Goal: Information Seeking & Learning: Learn about a topic

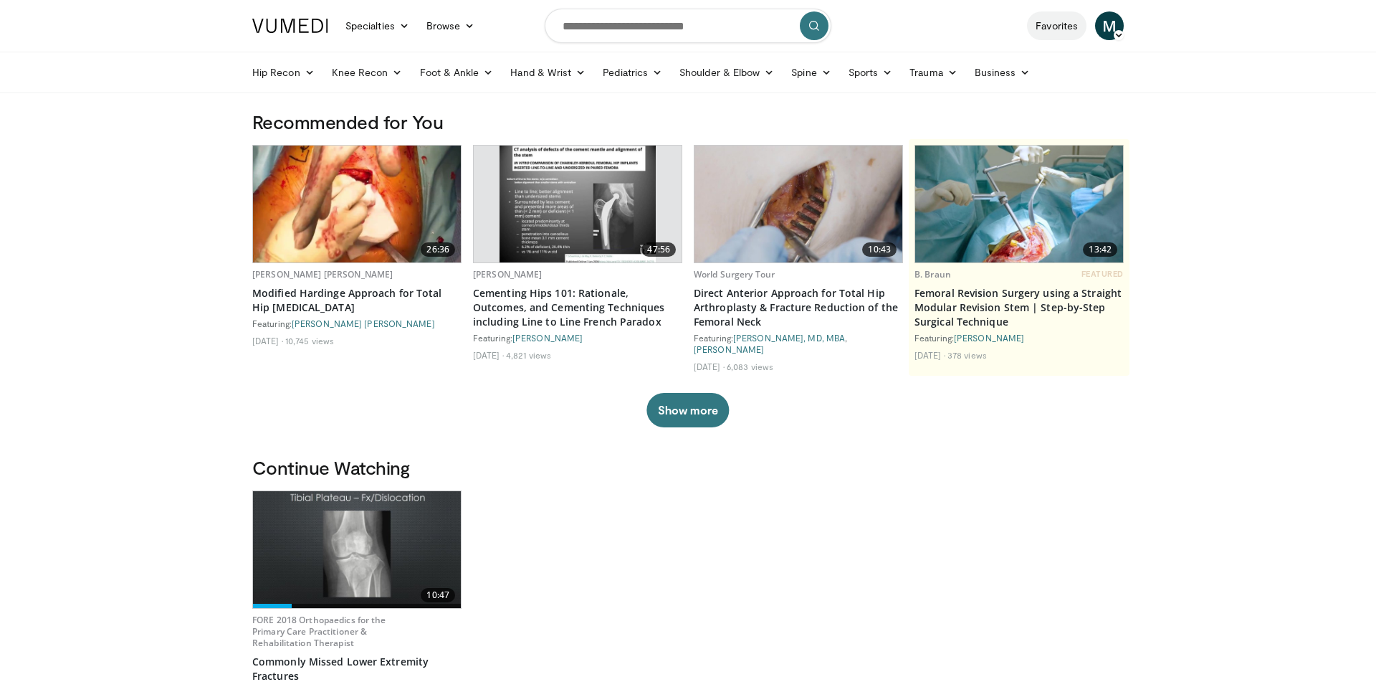
click at [1056, 20] on link "Favorites" at bounding box center [1056, 25] width 59 height 29
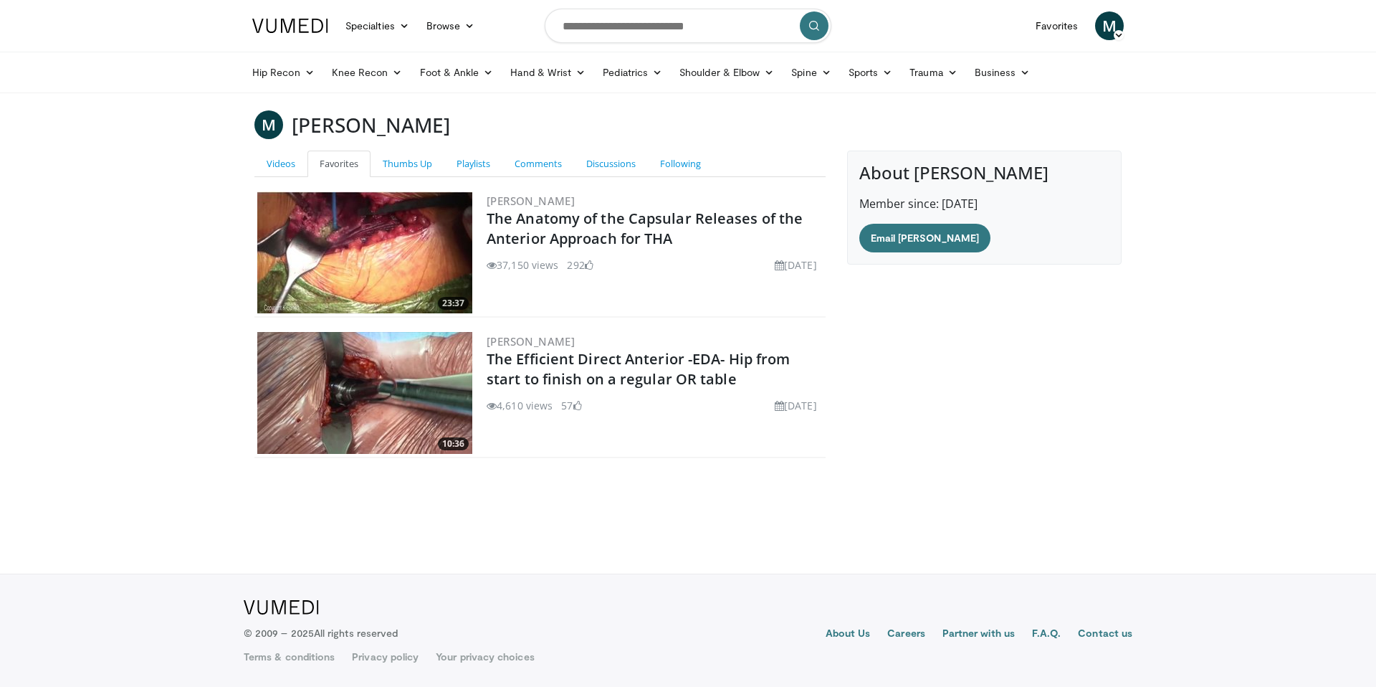
click at [403, 270] on img at bounding box center [364, 252] width 215 height 122
click at [337, 387] on img at bounding box center [364, 393] width 215 height 122
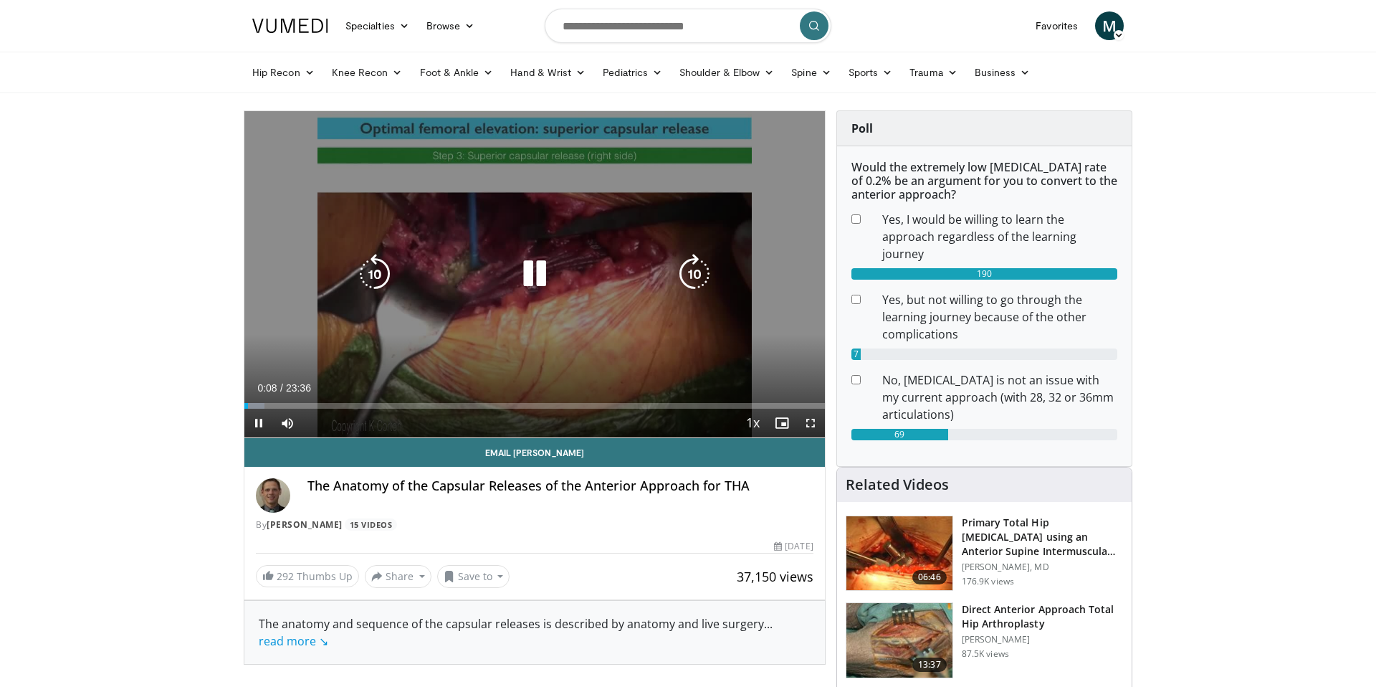
click at [742, 236] on div "10 seconds Tap to unmute" at bounding box center [534, 274] width 580 height 326
click at [537, 271] on icon "Video Player" at bounding box center [535, 274] width 40 height 40
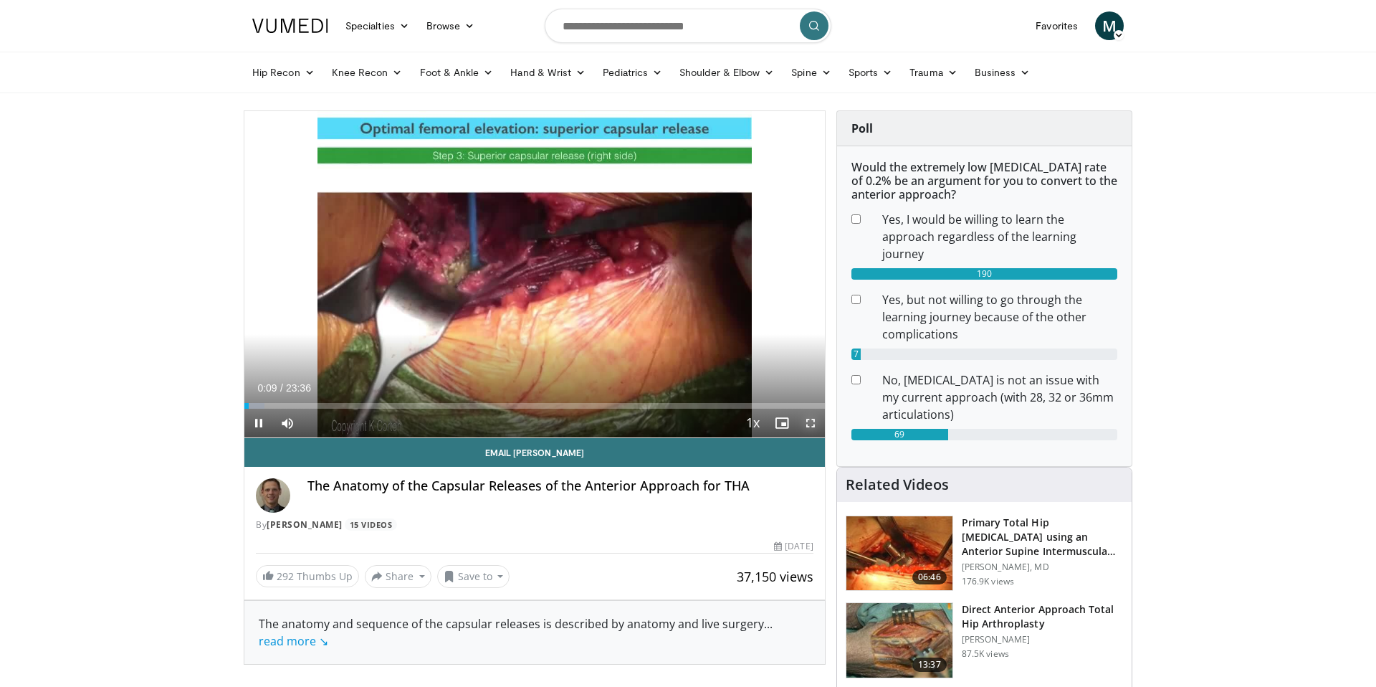
click at [814, 431] on span "Video Player" at bounding box center [810, 422] width 29 height 29
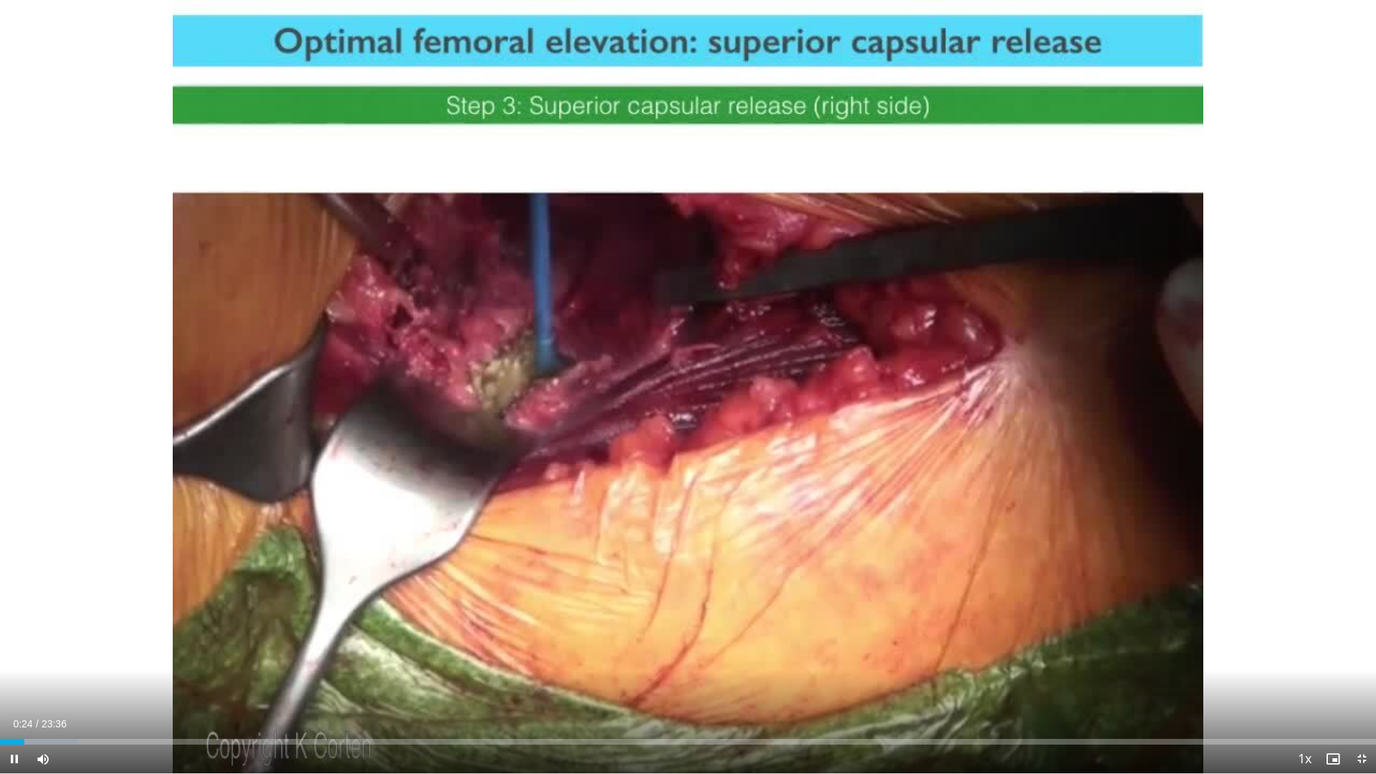
click at [814, 519] on div "10 seconds Tap to unmute" at bounding box center [688, 386] width 1376 height 773
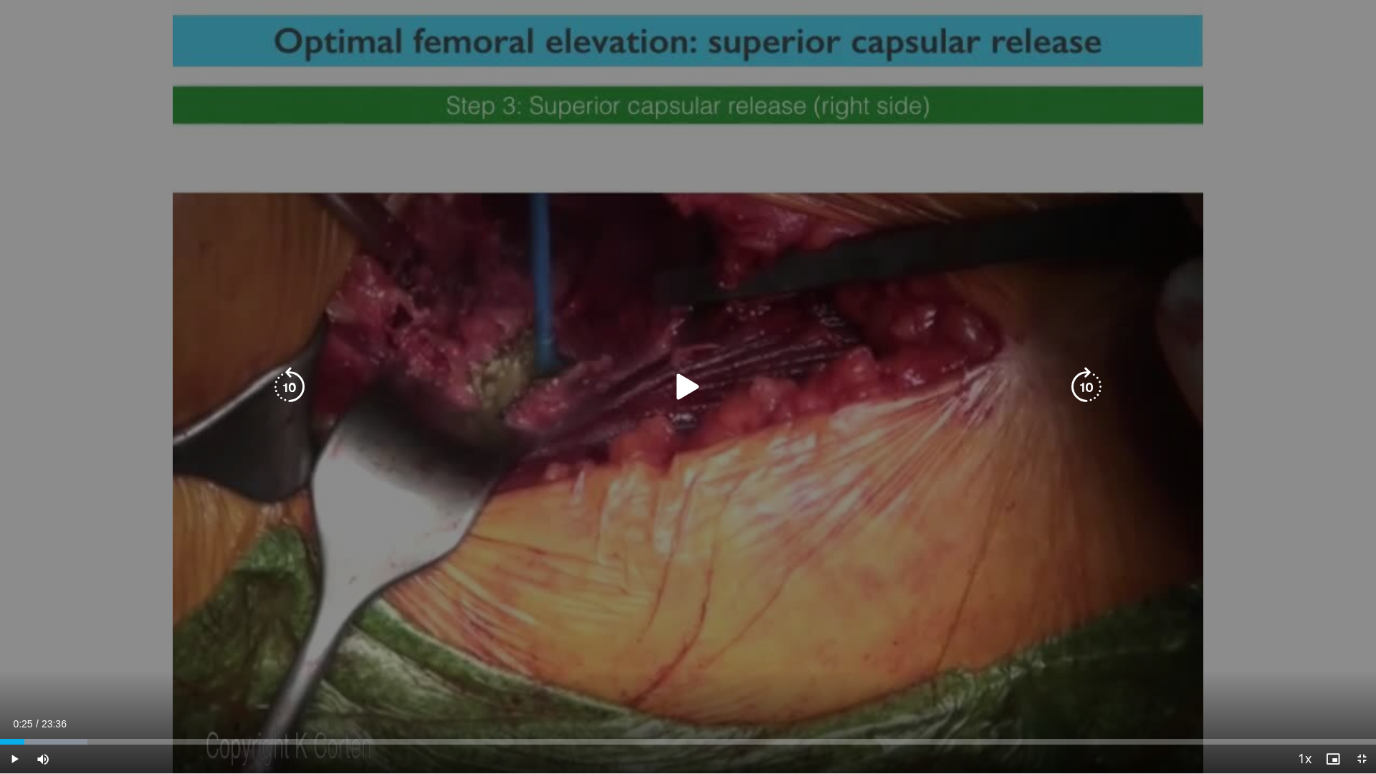
click at [1208, 462] on div "10 seconds Tap to unmute" at bounding box center [688, 386] width 1376 height 773
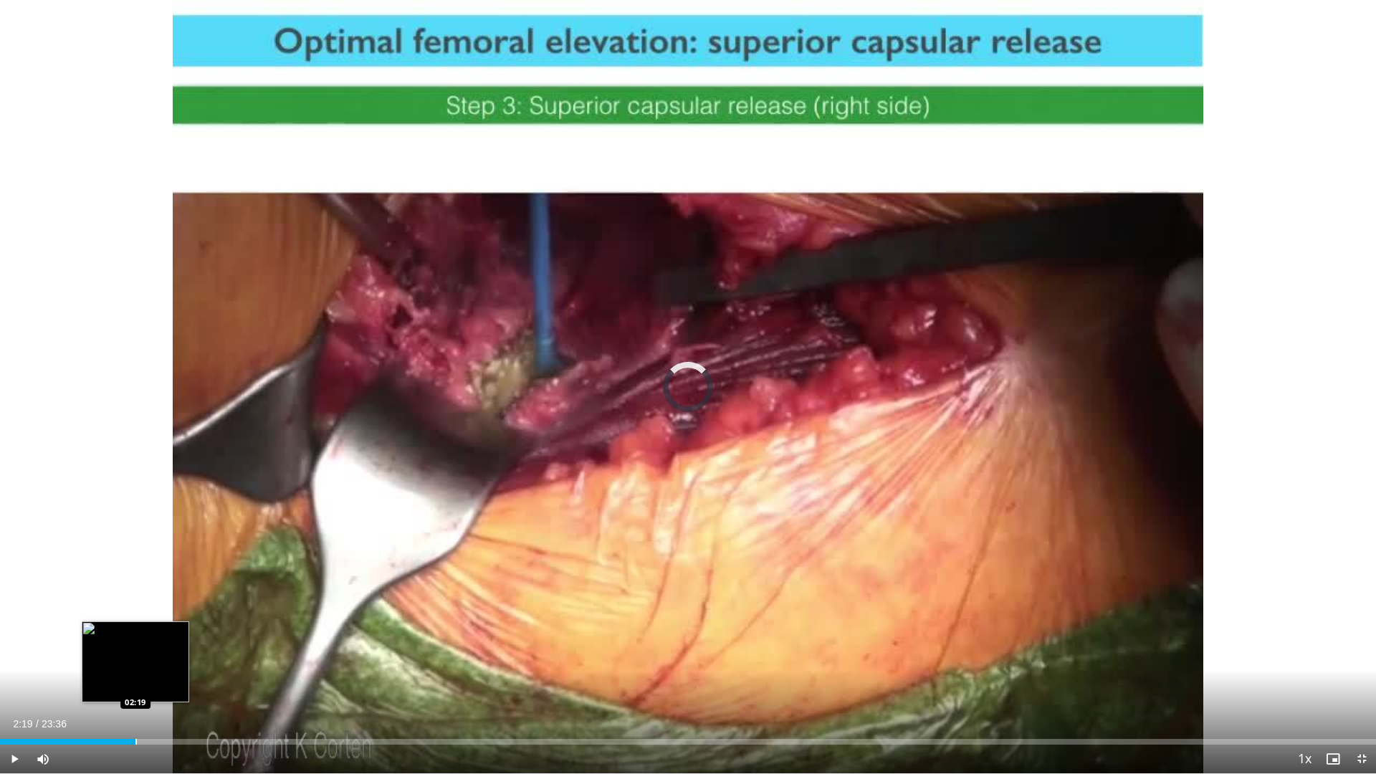
click at [135, 686] on div "Progress Bar" at bounding box center [135, 742] width 1 height 6
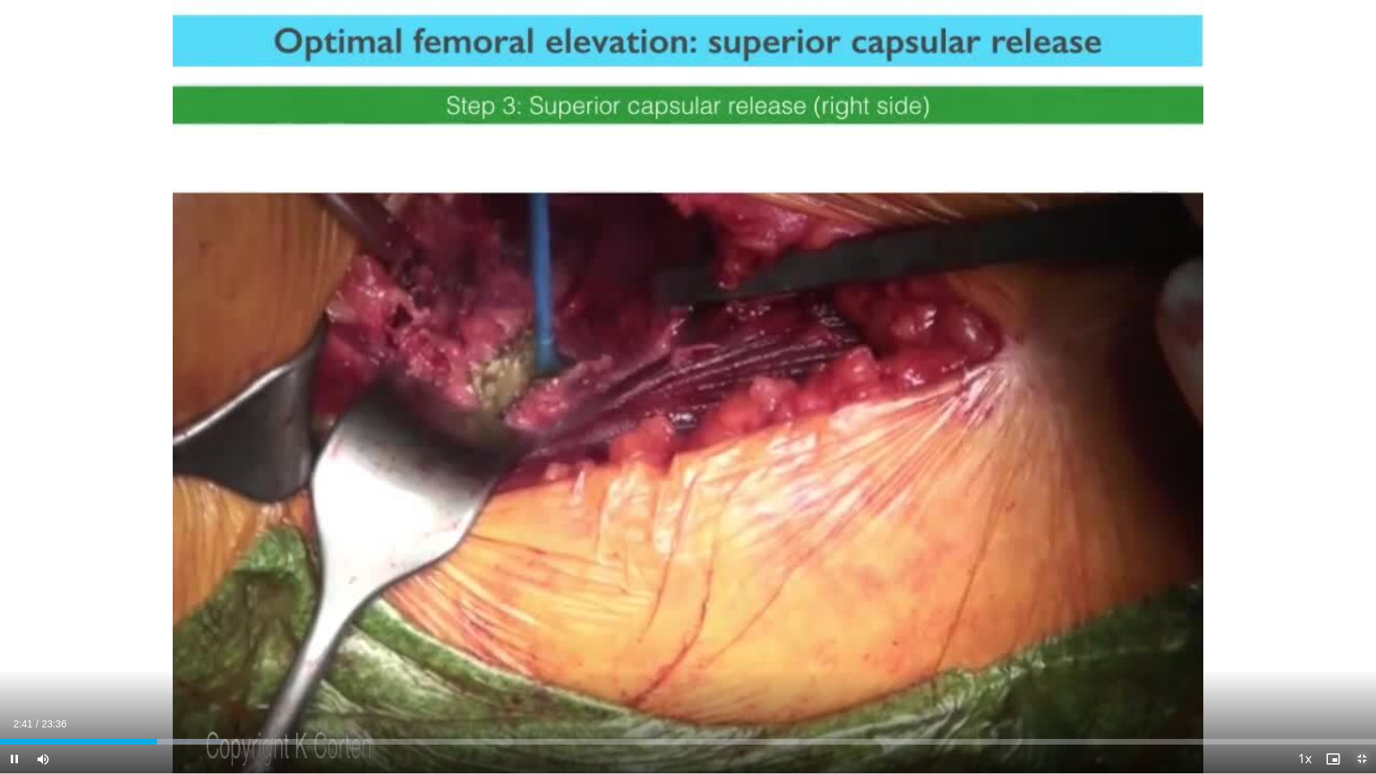
click at [1357, 686] on span "Video Player" at bounding box center [1361, 759] width 29 height 29
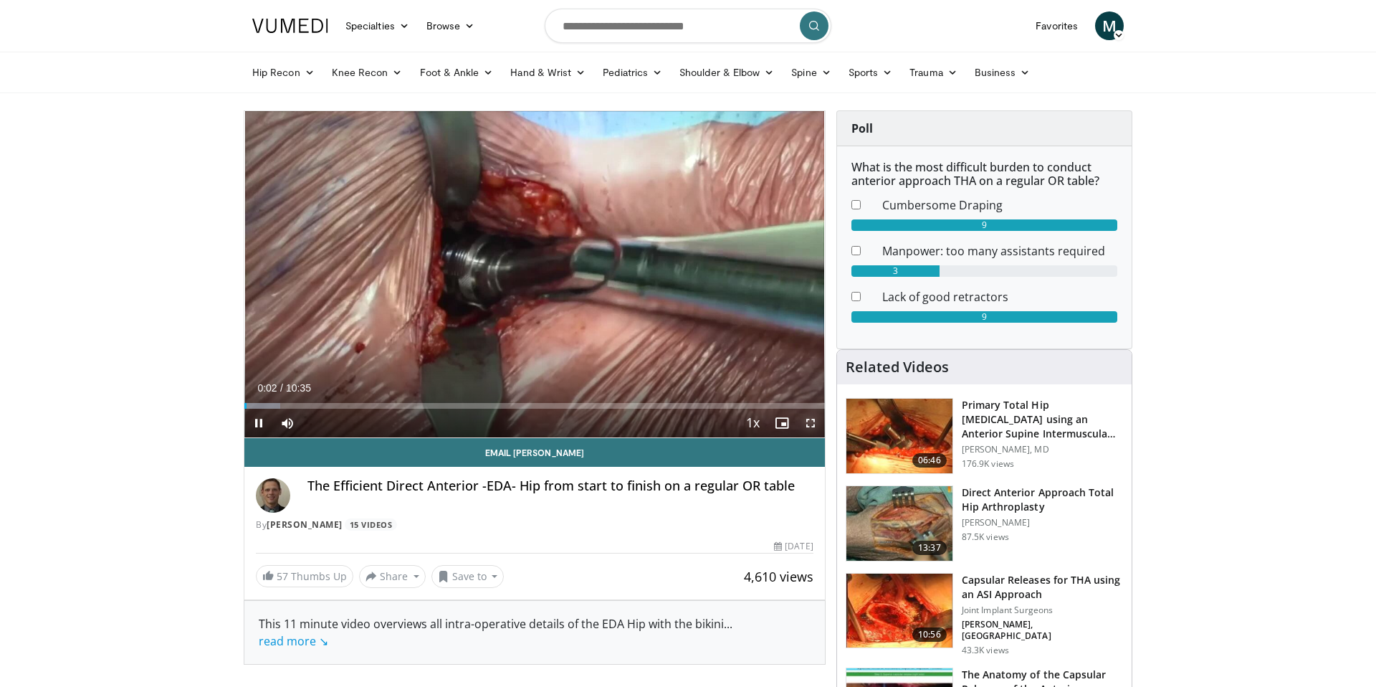
click at [806, 426] on span "Video Player" at bounding box center [810, 422] width 29 height 29
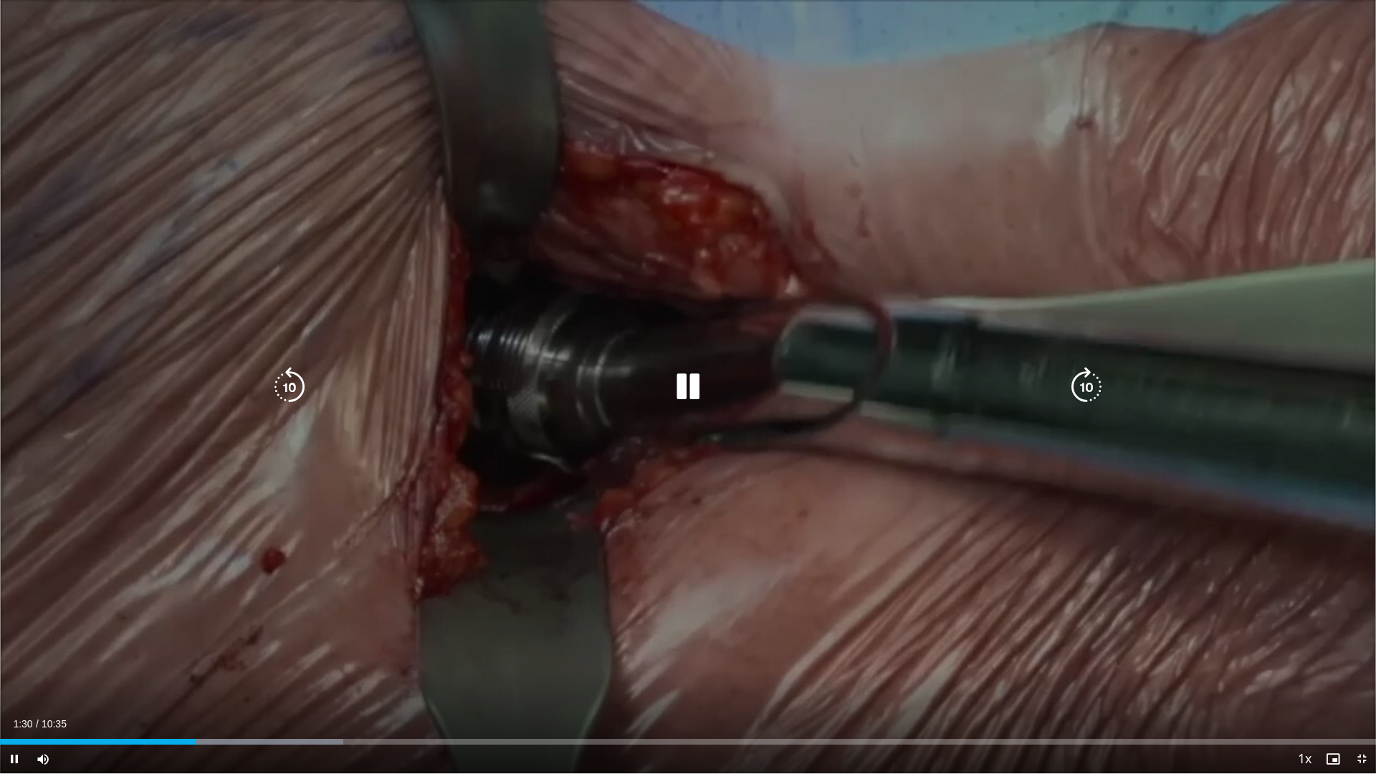
click at [294, 386] on icon "Video Player" at bounding box center [289, 387] width 40 height 40
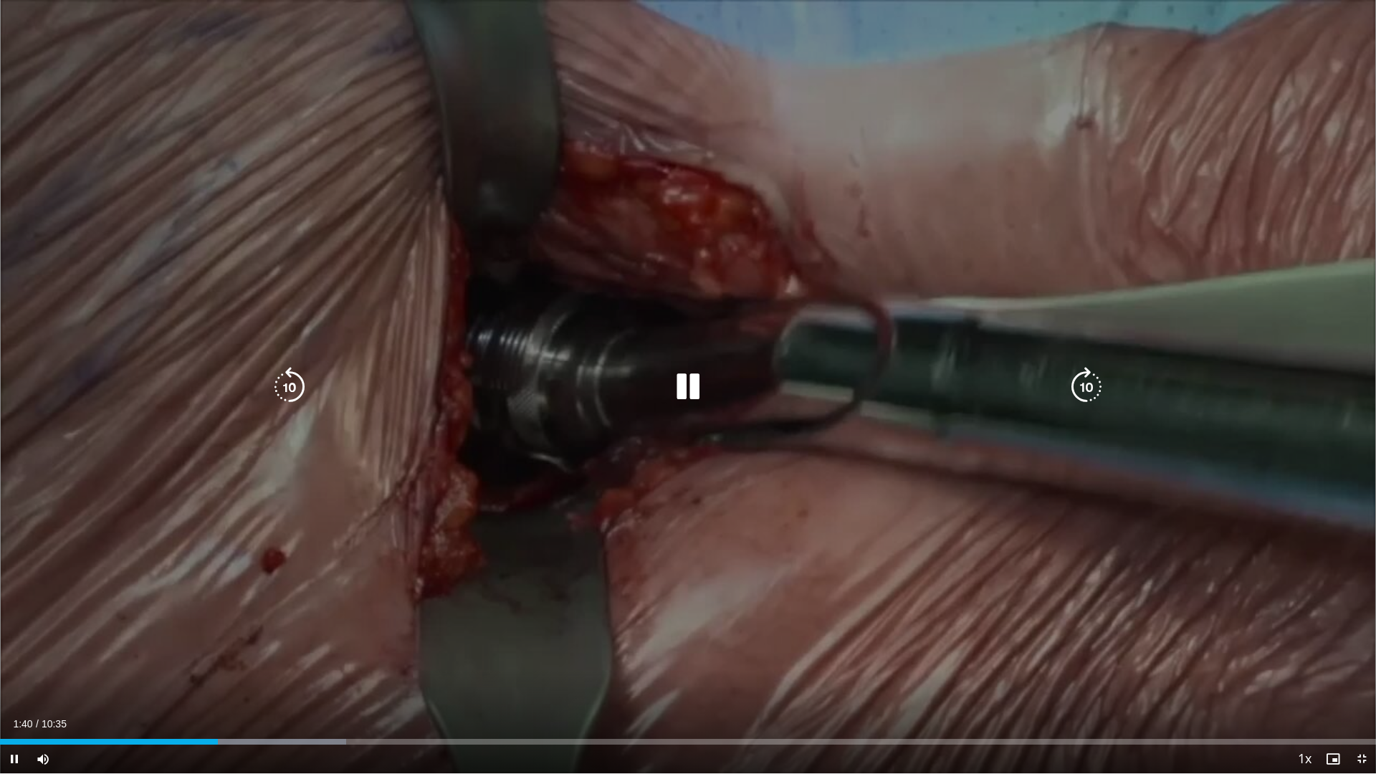
click at [687, 379] on icon "Video Player" at bounding box center [688, 387] width 40 height 40
click at [1359, 505] on div "50 seconds Tap to unmute" at bounding box center [688, 386] width 1376 height 773
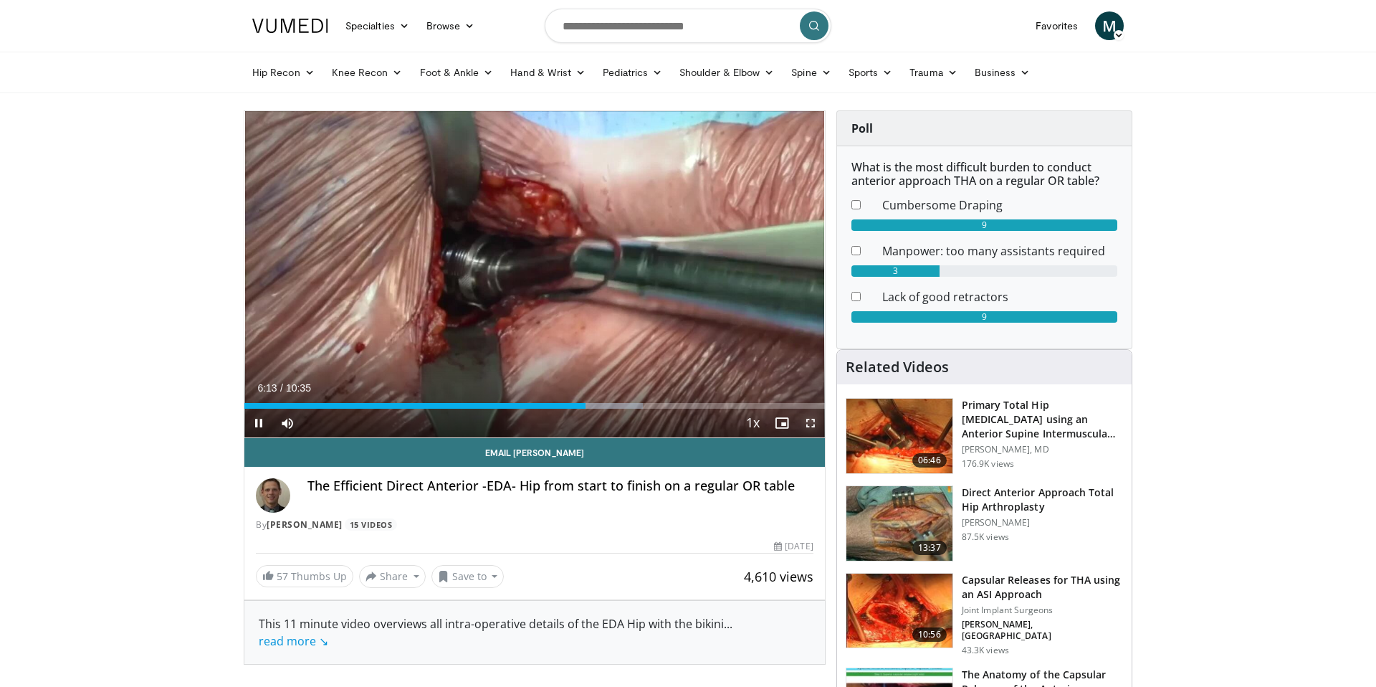
click at [801, 431] on span "Video Player" at bounding box center [810, 422] width 29 height 29
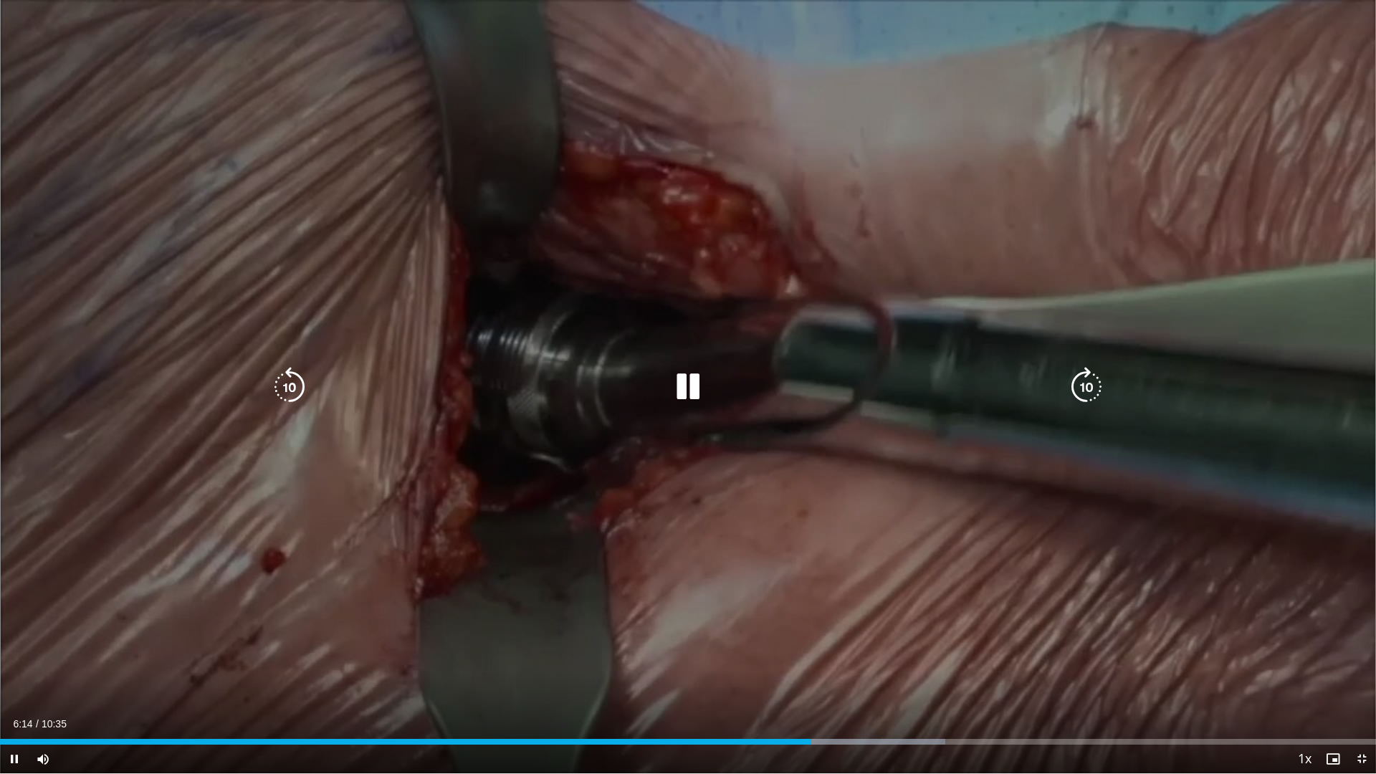
click at [799, 479] on div "50 seconds Tap to unmute" at bounding box center [688, 386] width 1376 height 773
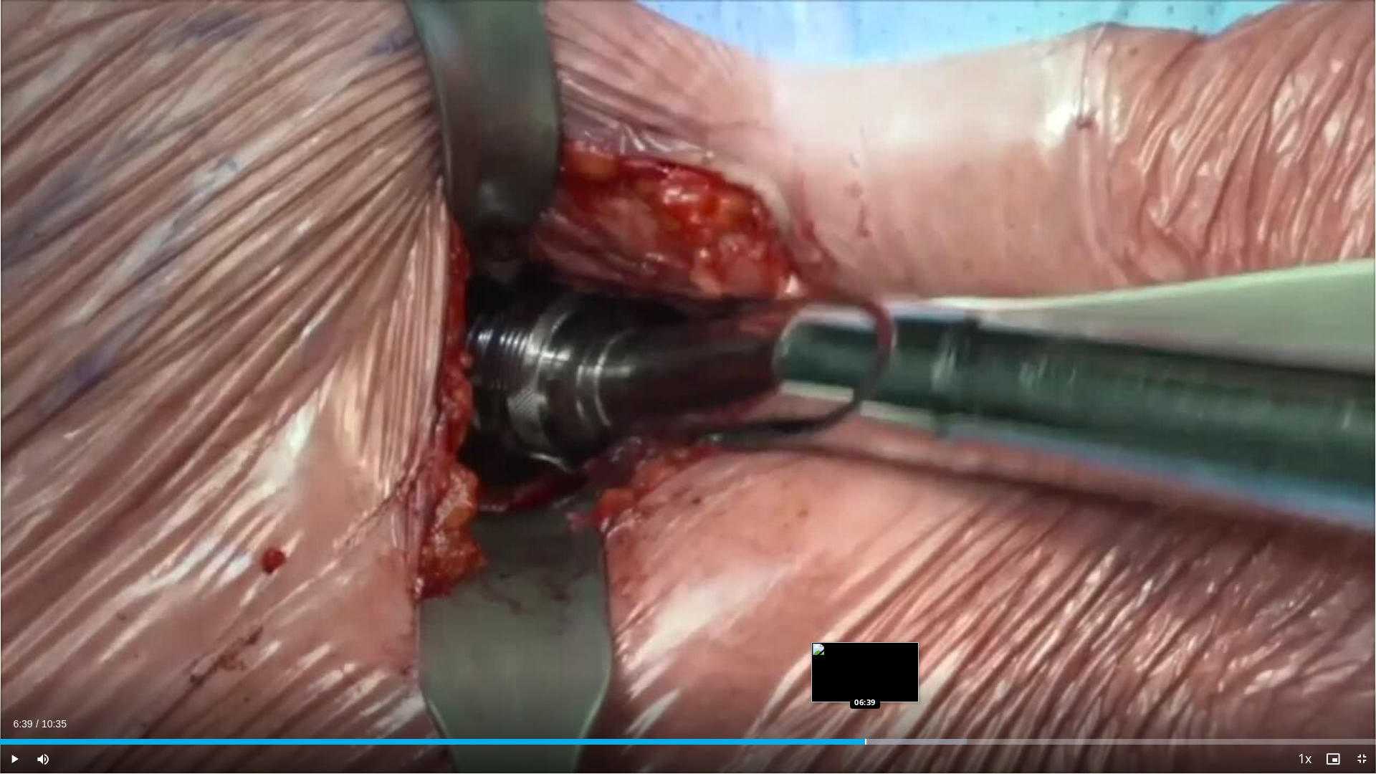
click at [865, 686] on div "Progress Bar" at bounding box center [865, 742] width 1 height 6
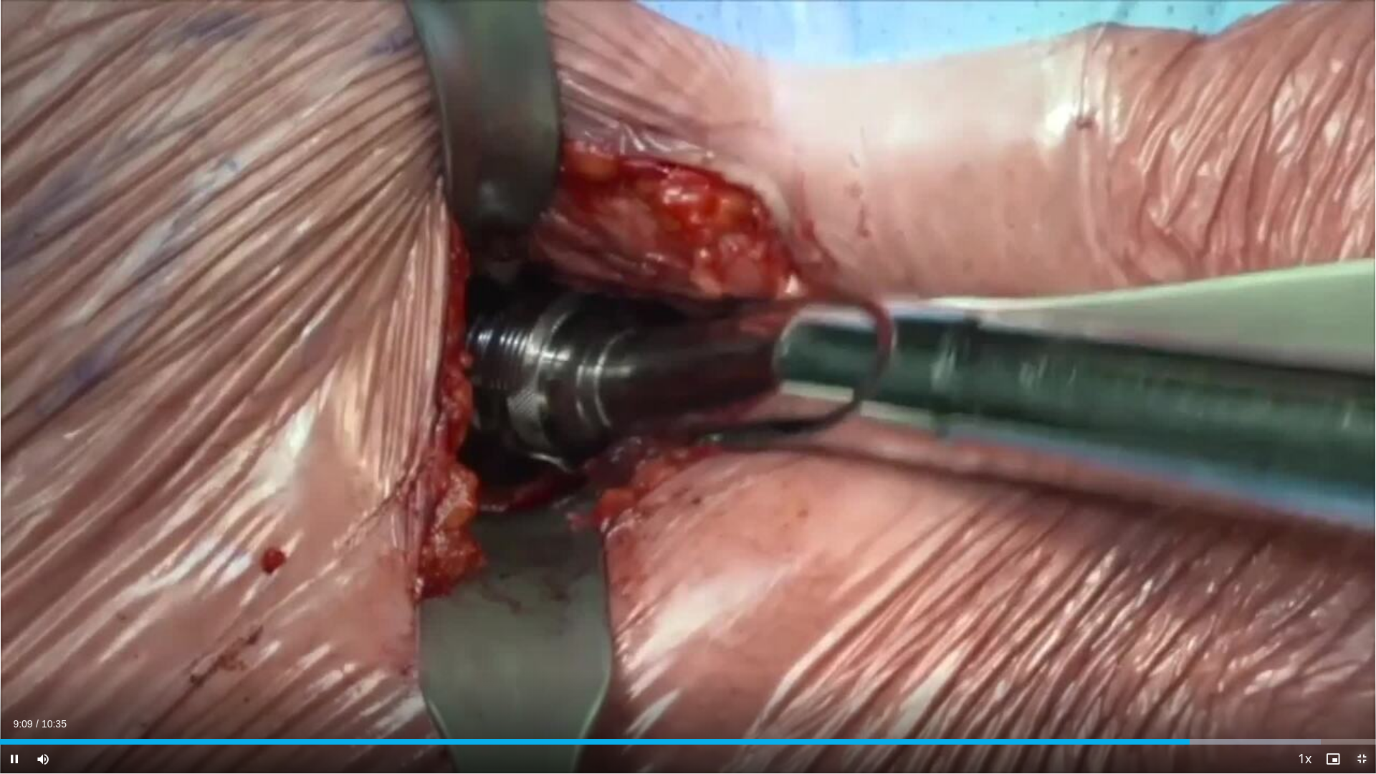
click at [1363, 686] on span "Video Player" at bounding box center [1361, 759] width 29 height 29
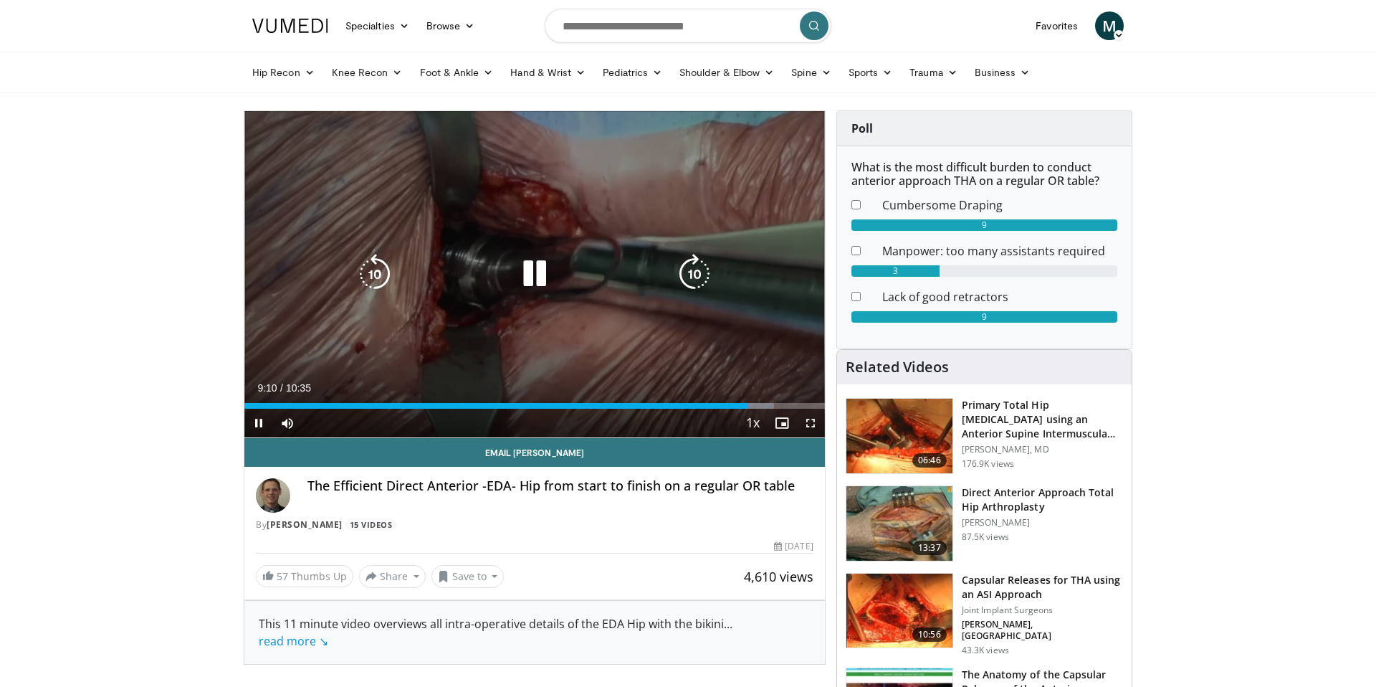
click at [649, 314] on div "50 seconds Tap to unmute" at bounding box center [534, 274] width 580 height 326
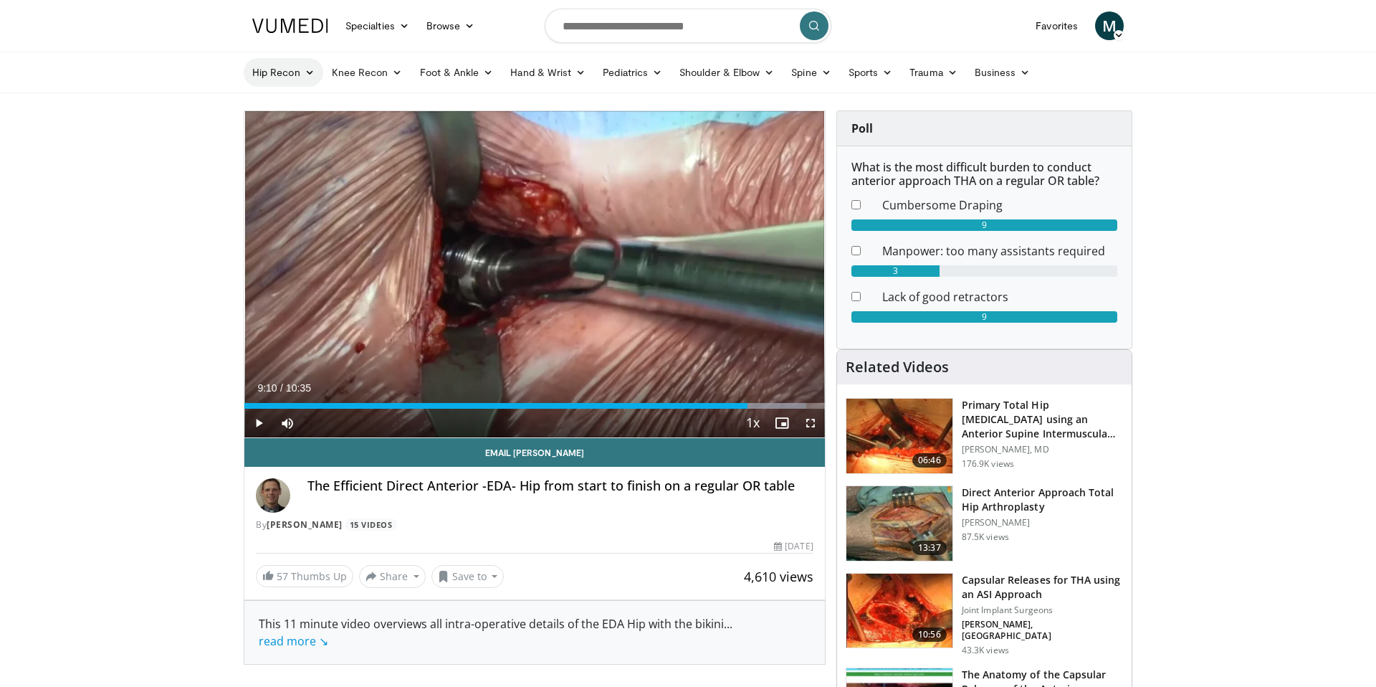
click at [297, 70] on link "Hip Recon" at bounding box center [284, 72] width 80 height 29
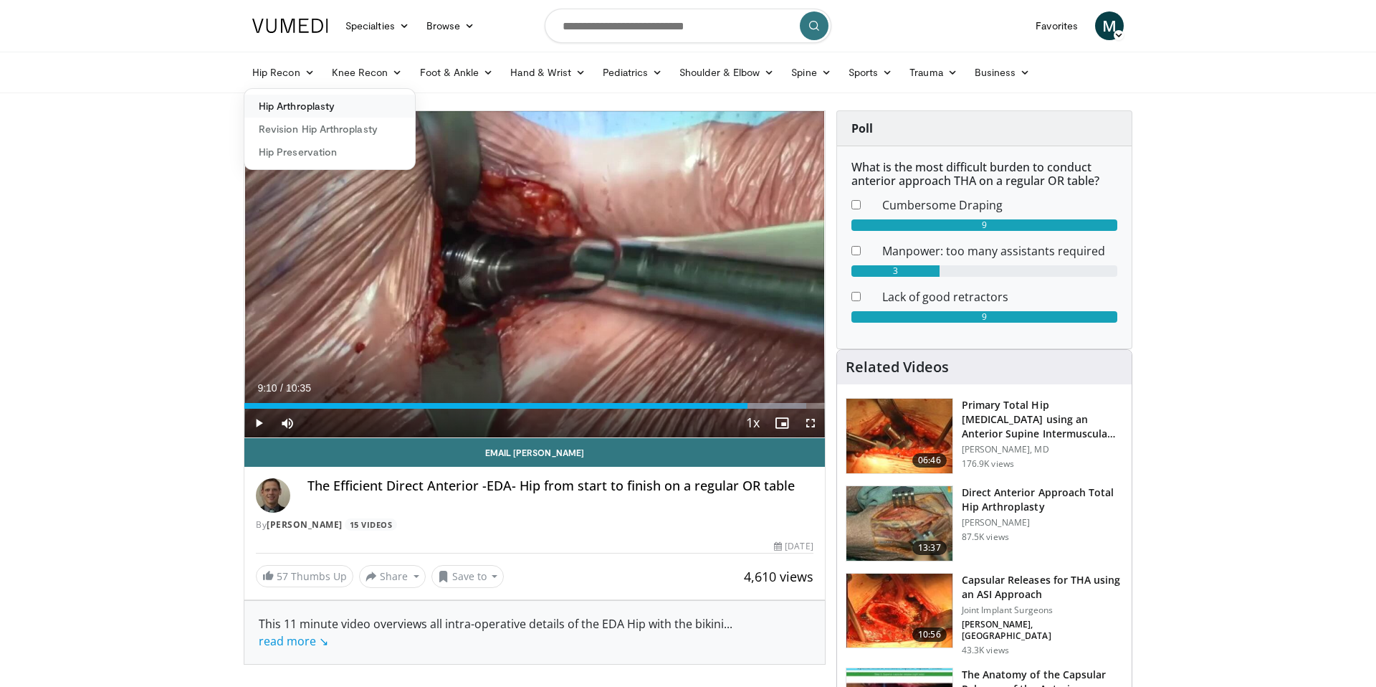
click at [308, 105] on link "Hip Arthroplasty" at bounding box center [329, 106] width 171 height 23
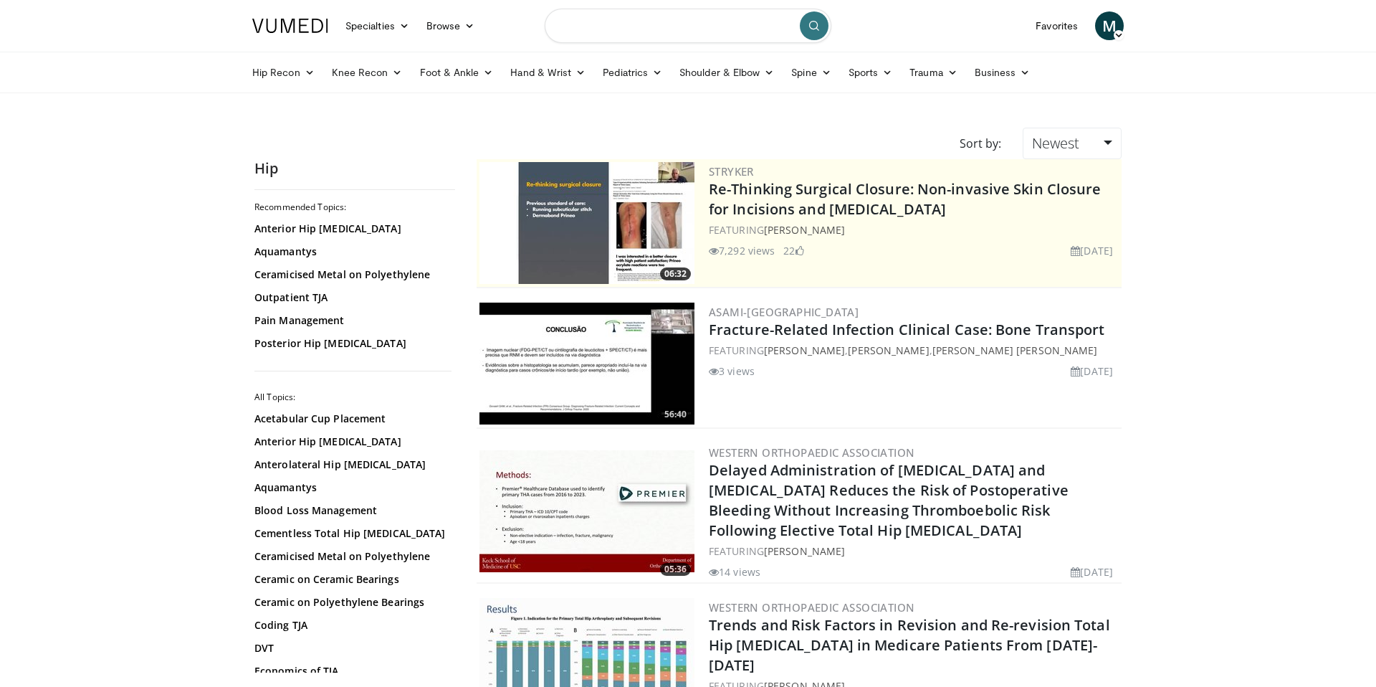
click at [654, 29] on input "Search topics, interventions" at bounding box center [688, 26] width 287 height 34
type input "**********"
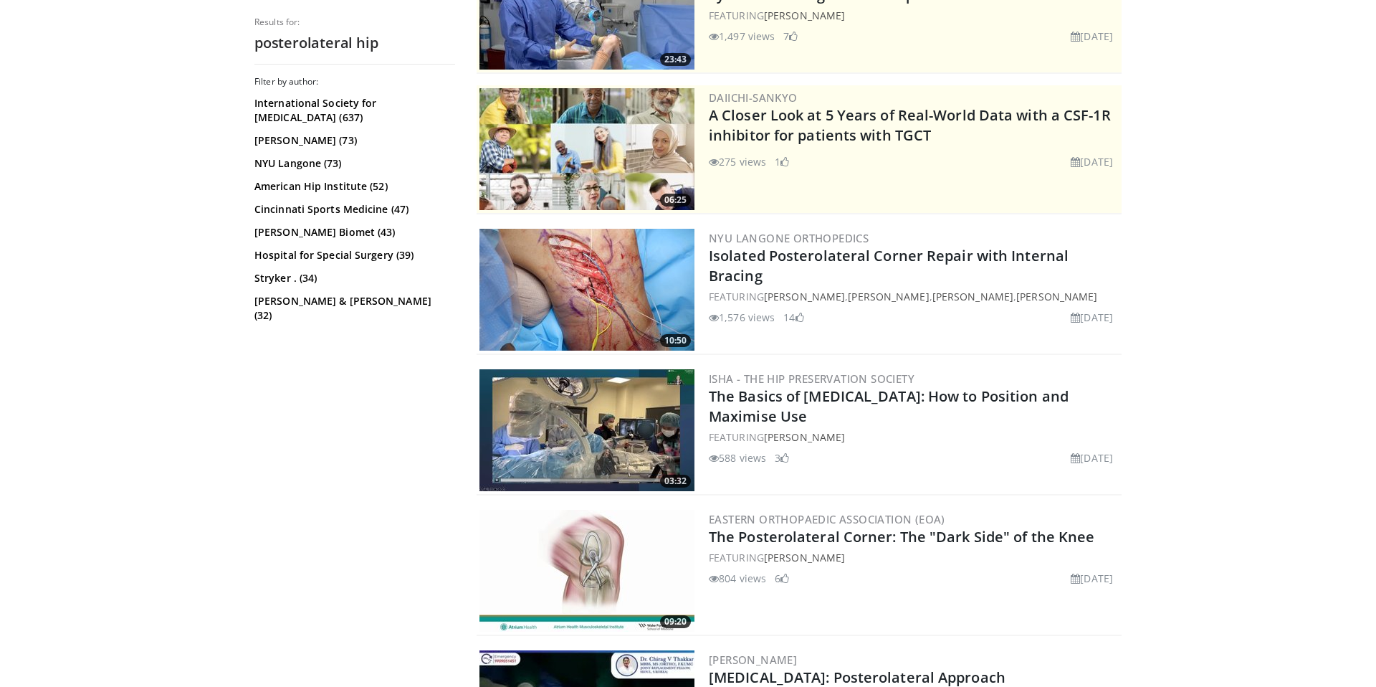
scroll to position [642, 0]
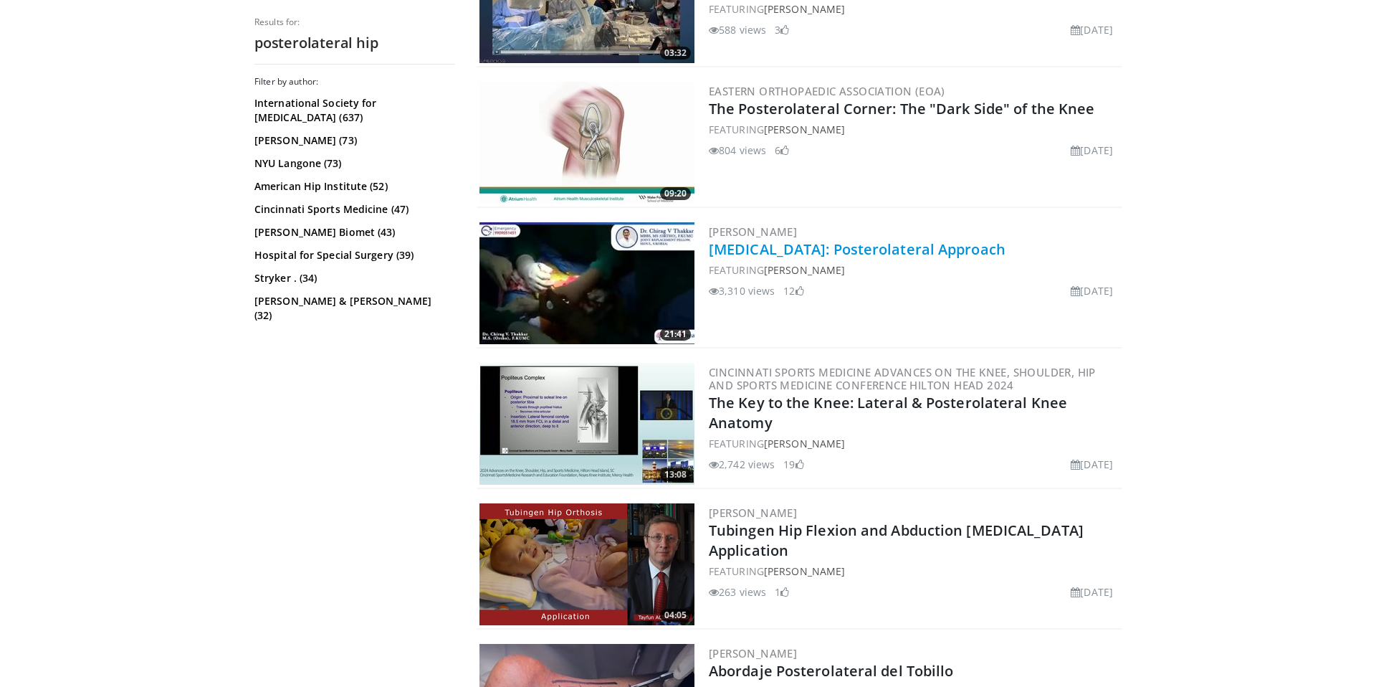
click at [973, 254] on link "Total Hip Replacement: Posterolateral Approach" at bounding box center [857, 248] width 297 height 19
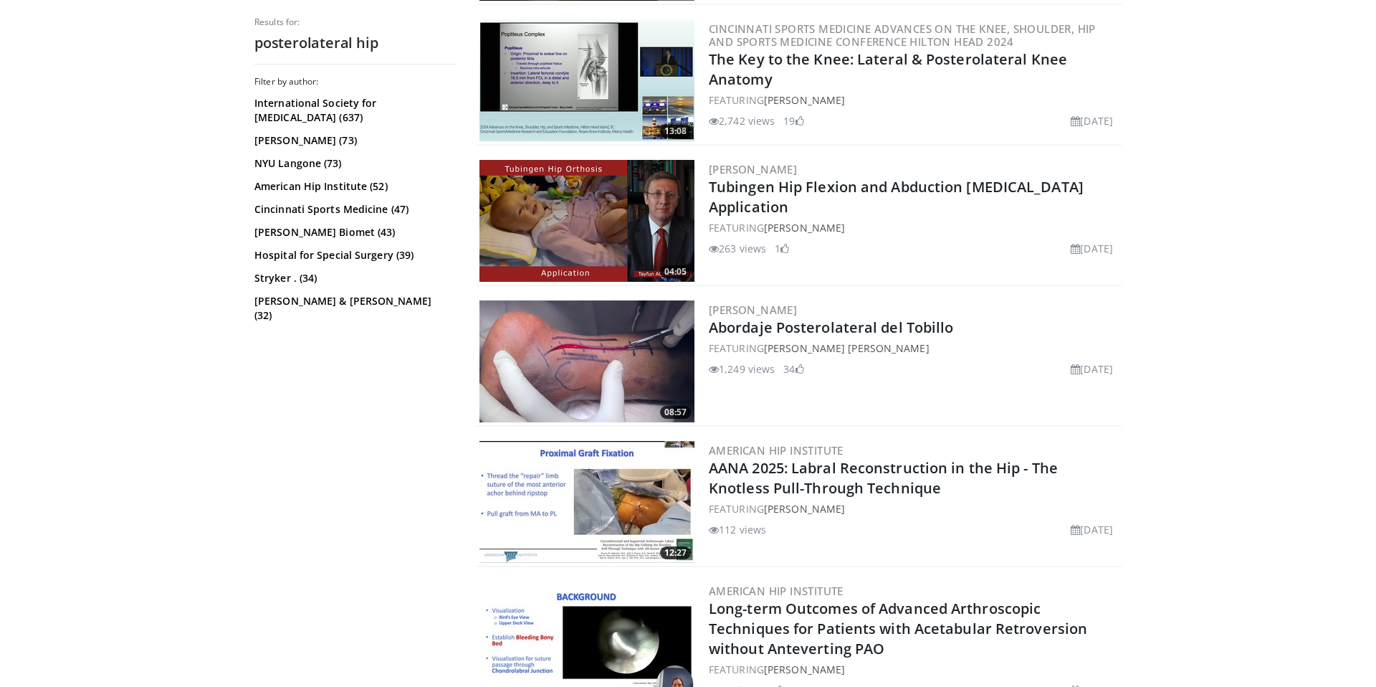
scroll to position [993, 0]
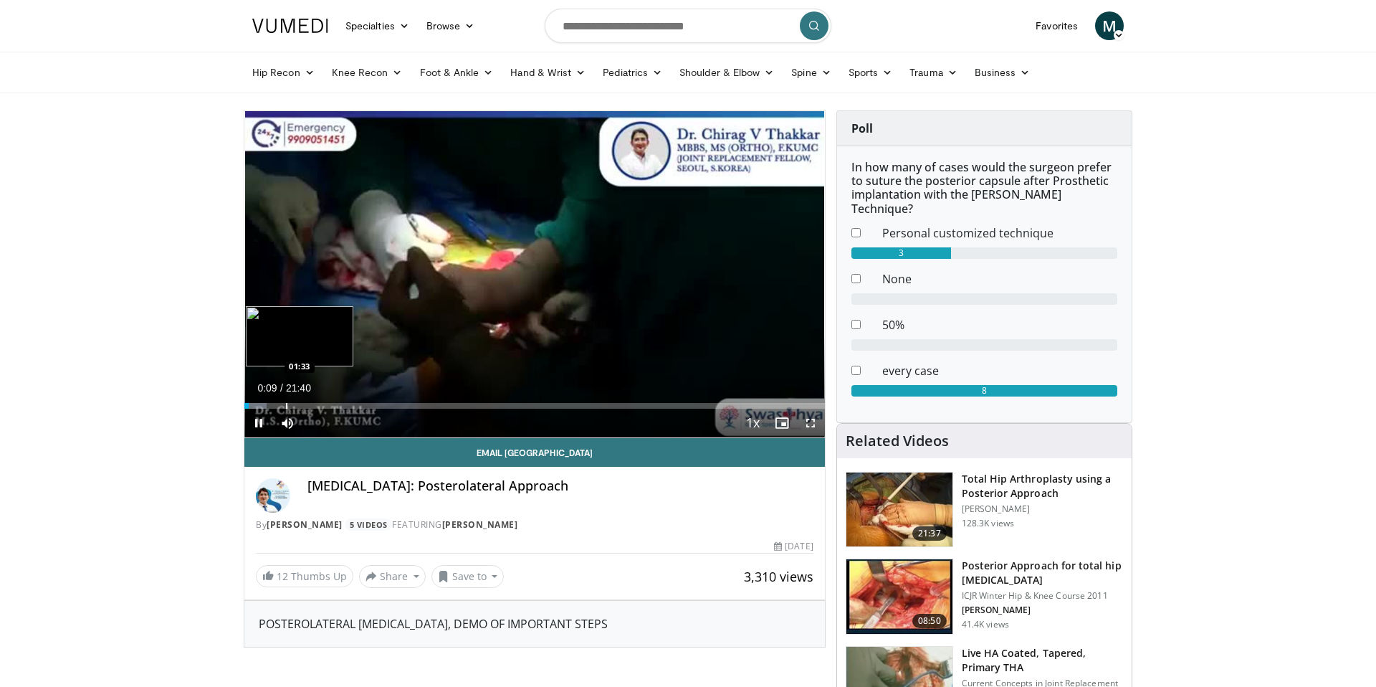
click at [286, 404] on div "Progress Bar" at bounding box center [286, 406] width 1 height 6
click at [279, 405] on div "Progress Bar" at bounding box center [279, 406] width 1 height 6
click at [810, 423] on span "Video Player" at bounding box center [810, 422] width 29 height 29
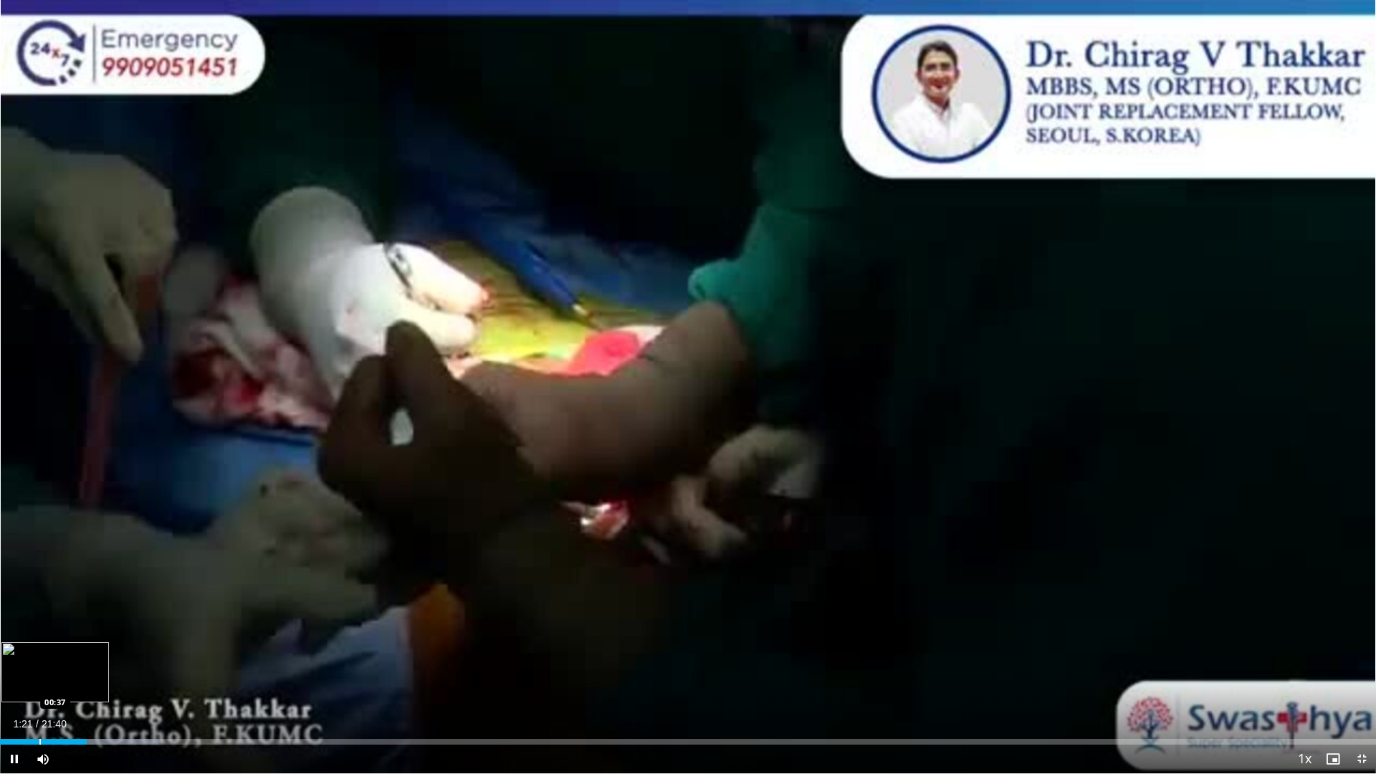
click at [39, 686] on div "Progress Bar" at bounding box center [39, 742] width 1 height 6
click at [19, 686] on span "Video Player" at bounding box center [14, 759] width 29 height 29
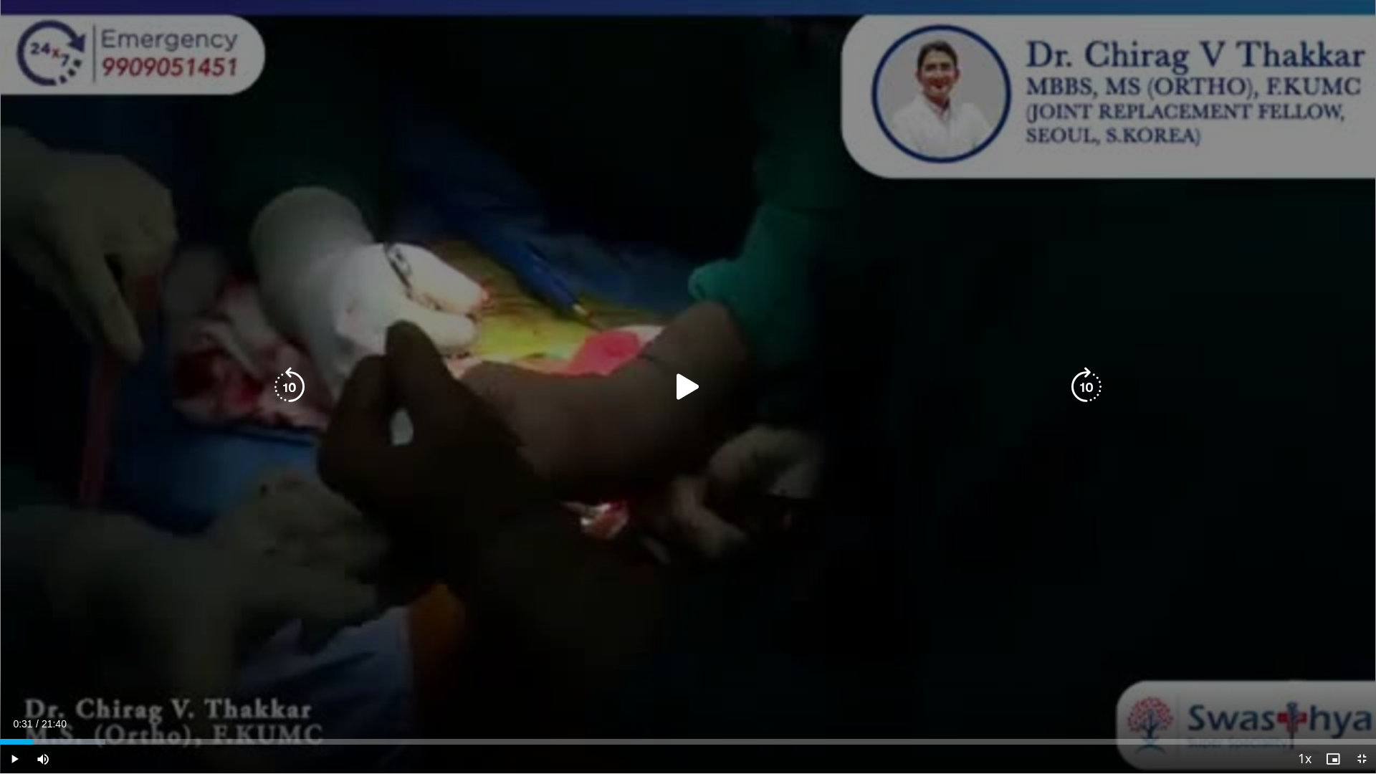
click at [689, 388] on icon "Video Player" at bounding box center [688, 387] width 40 height 40
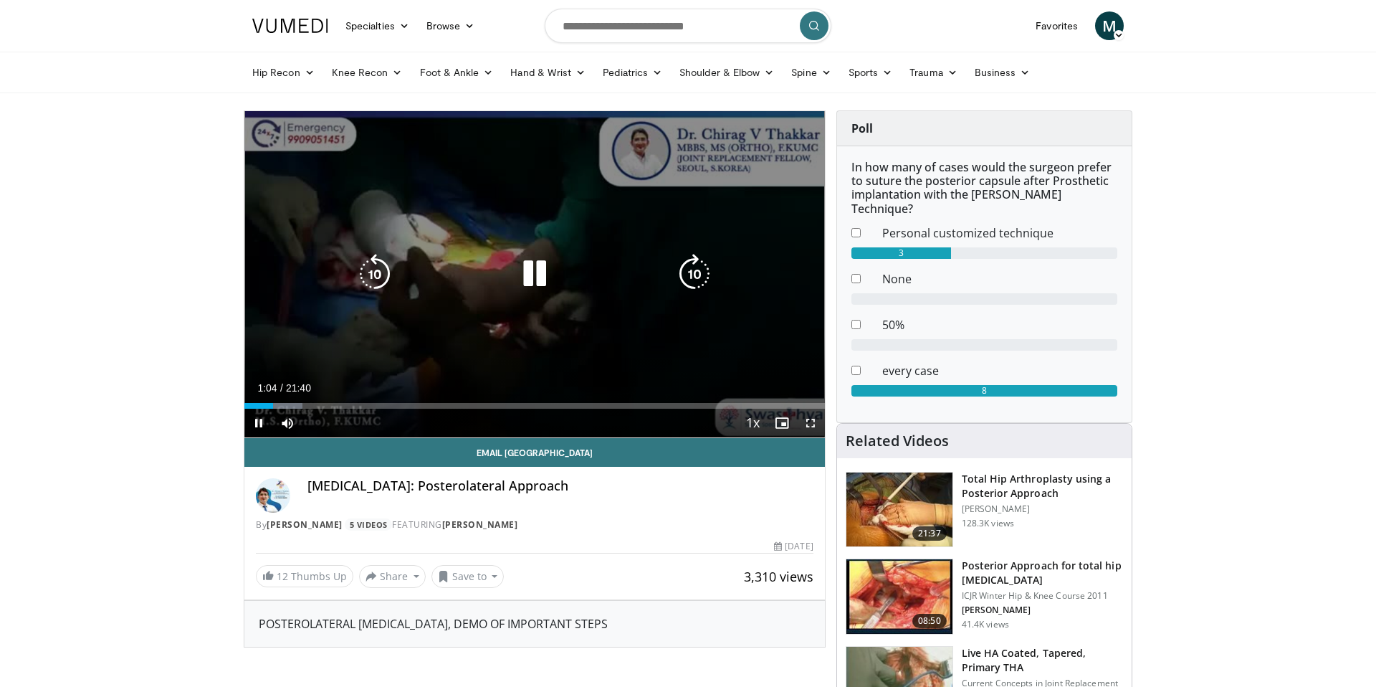
click at [517, 269] on icon "Video Player" at bounding box center [535, 274] width 40 height 40
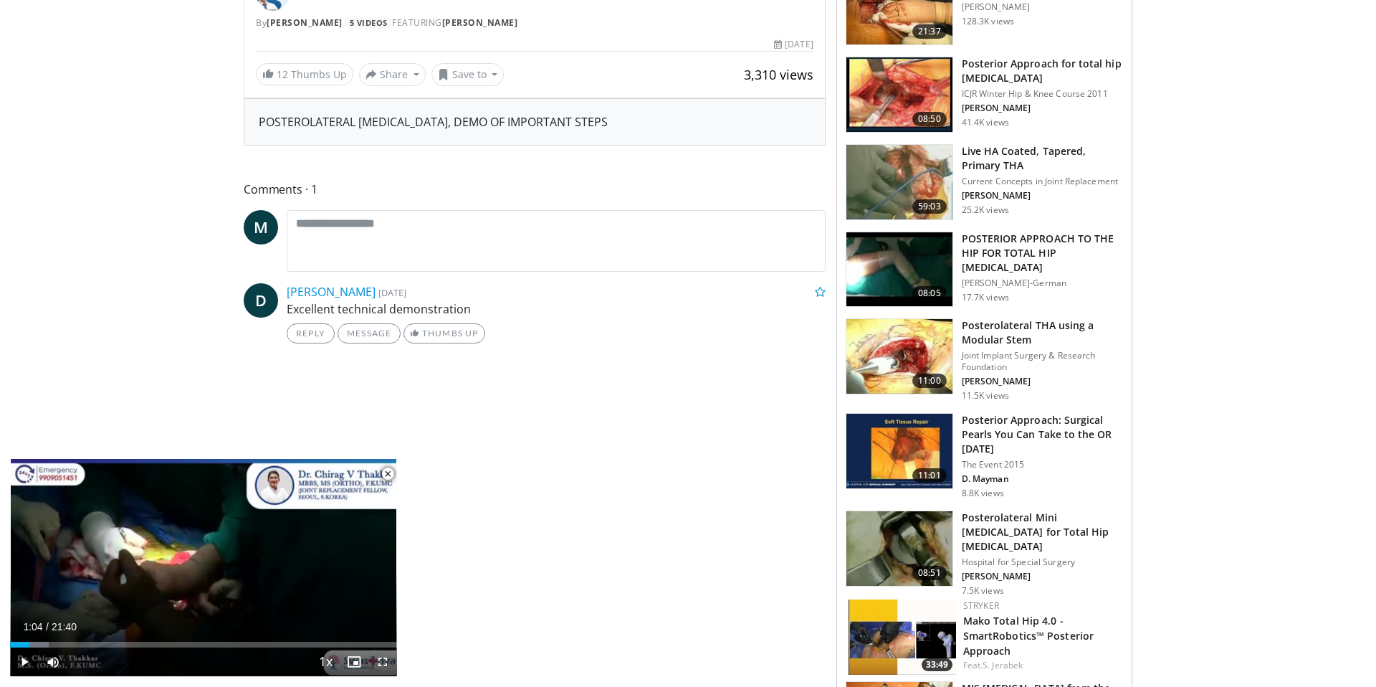
scroll to position [517, 0]
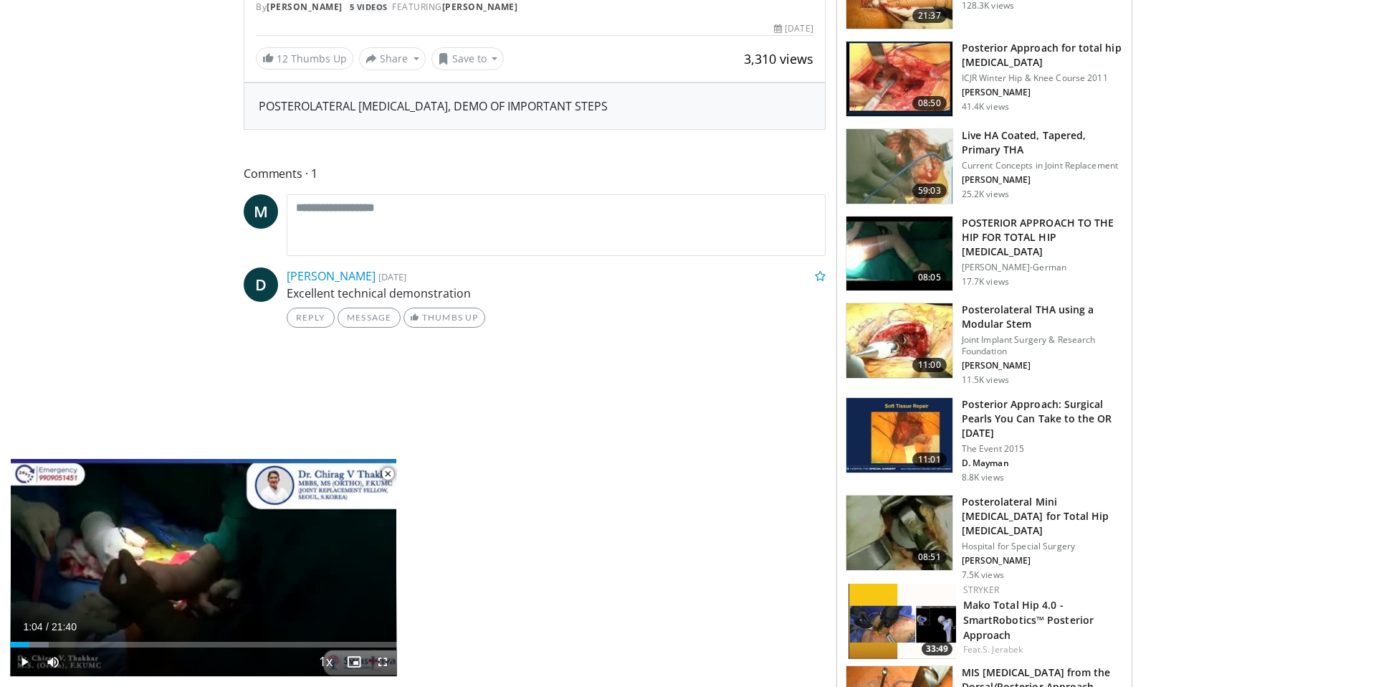
click at [902, 321] on img at bounding box center [899, 340] width 106 height 75
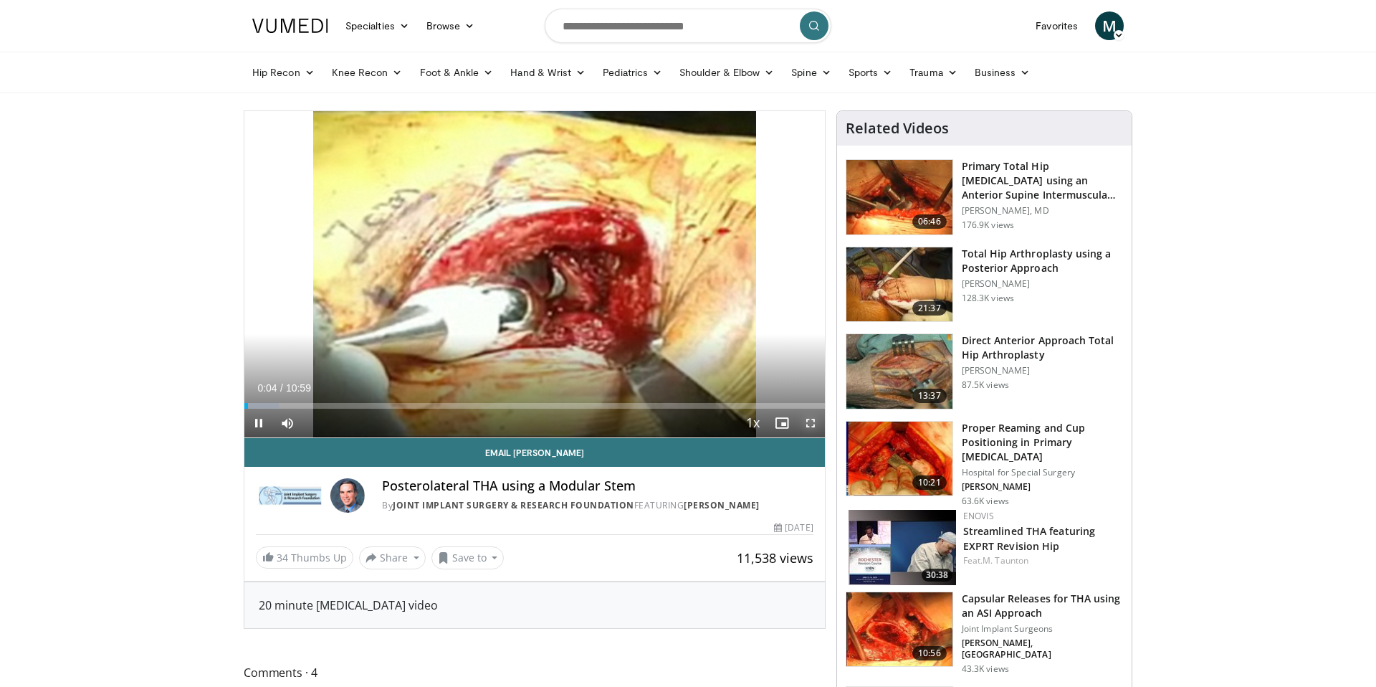
click at [810, 426] on span "Video Player" at bounding box center [810, 422] width 29 height 29
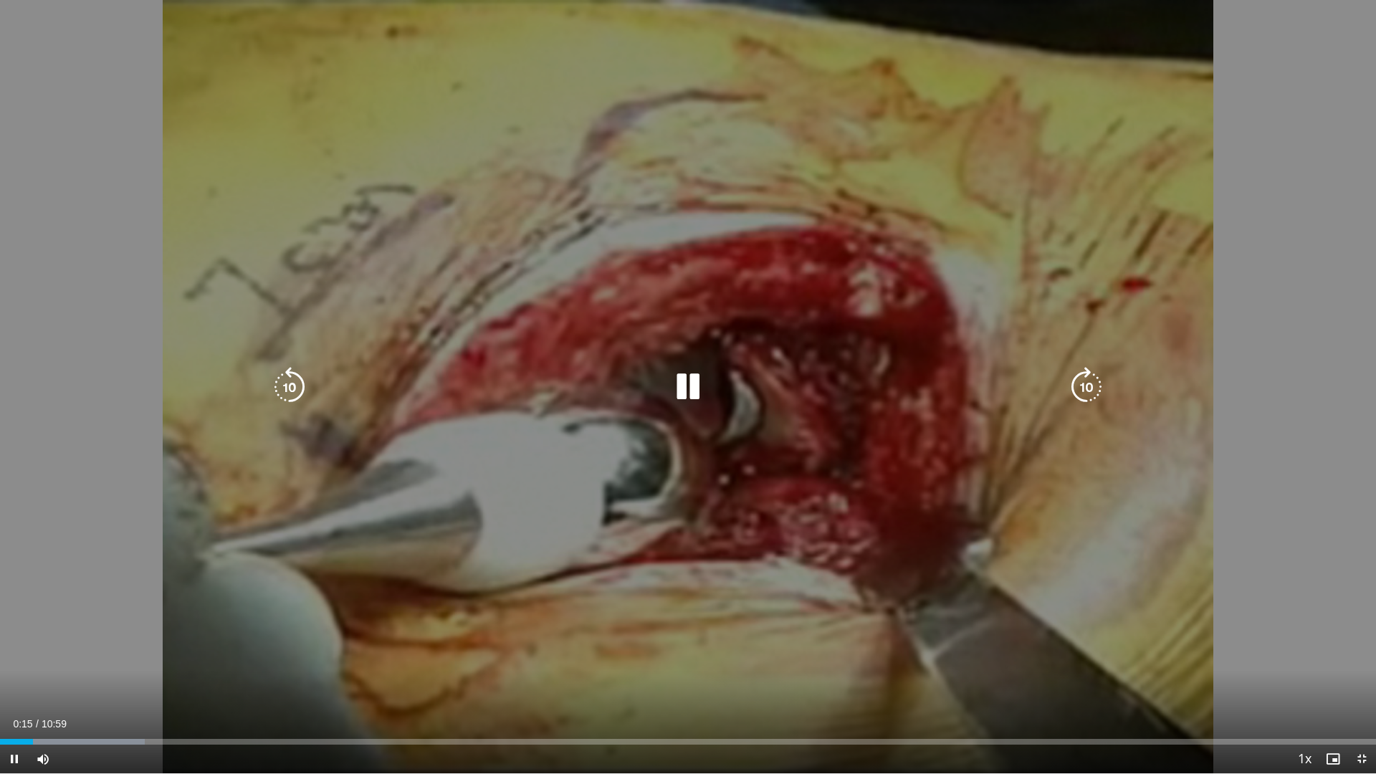
click at [1334, 686] on div "10 seconds Tap to unmute" at bounding box center [688, 386] width 1376 height 773
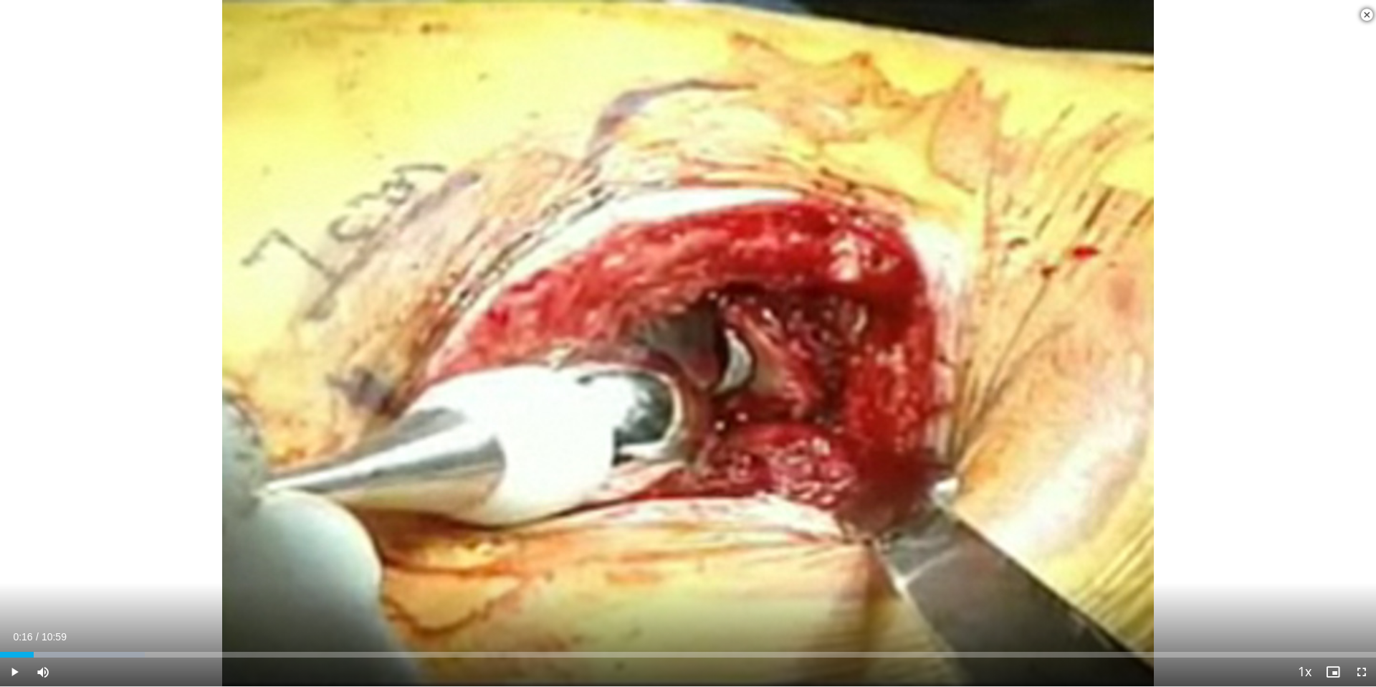
scroll to position [322, 0]
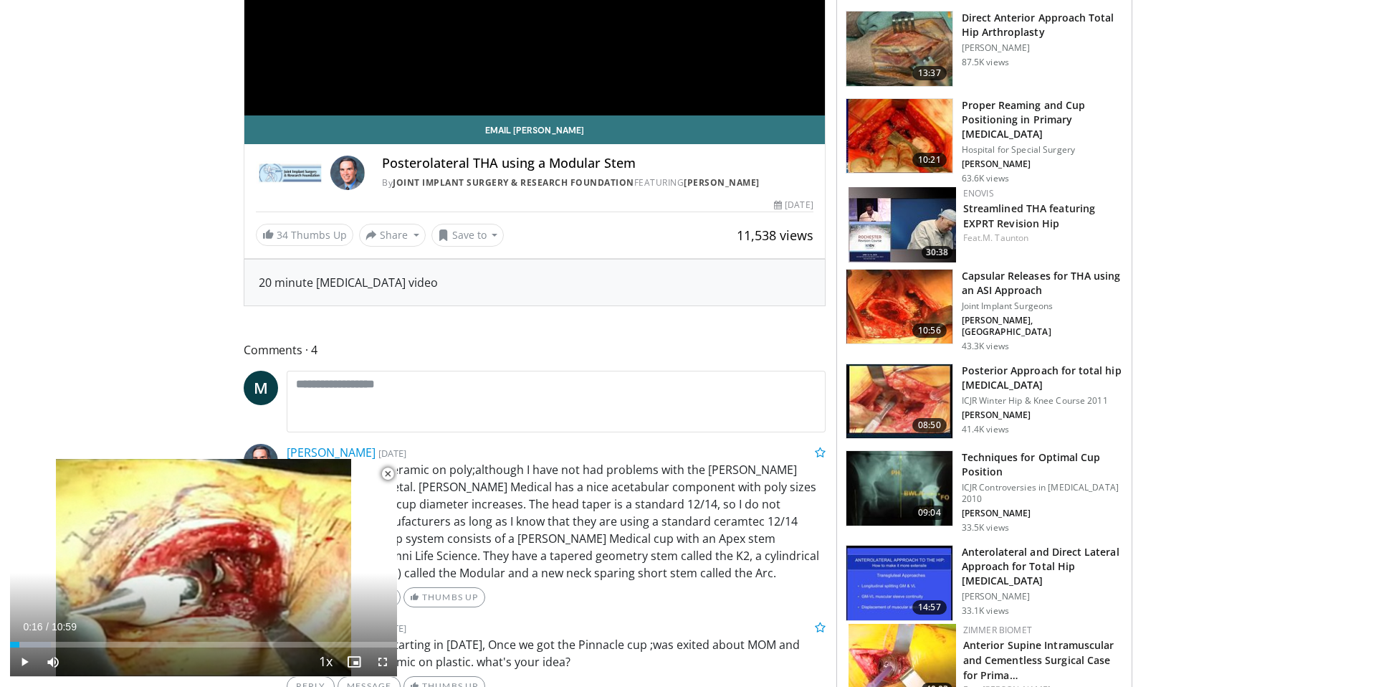
click at [897, 400] on img at bounding box center [899, 401] width 106 height 75
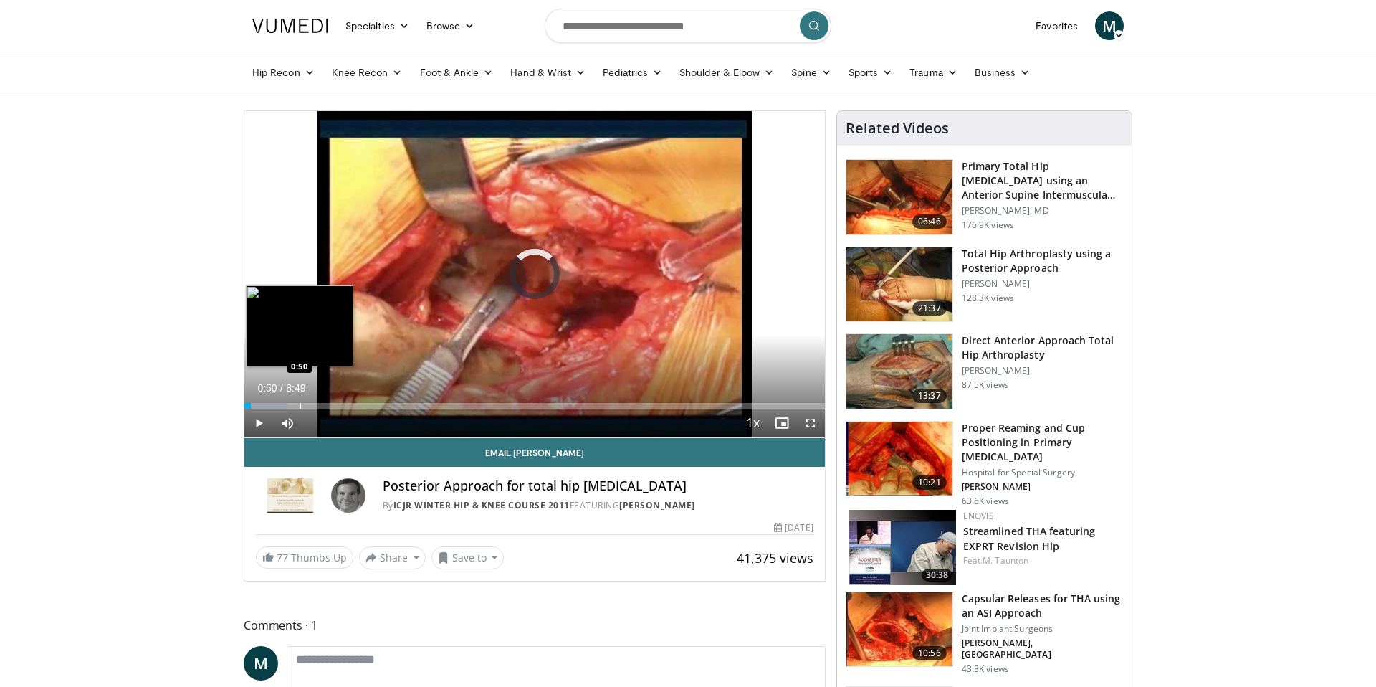
click at [300, 404] on div "Progress Bar" at bounding box center [300, 406] width 1 height 6
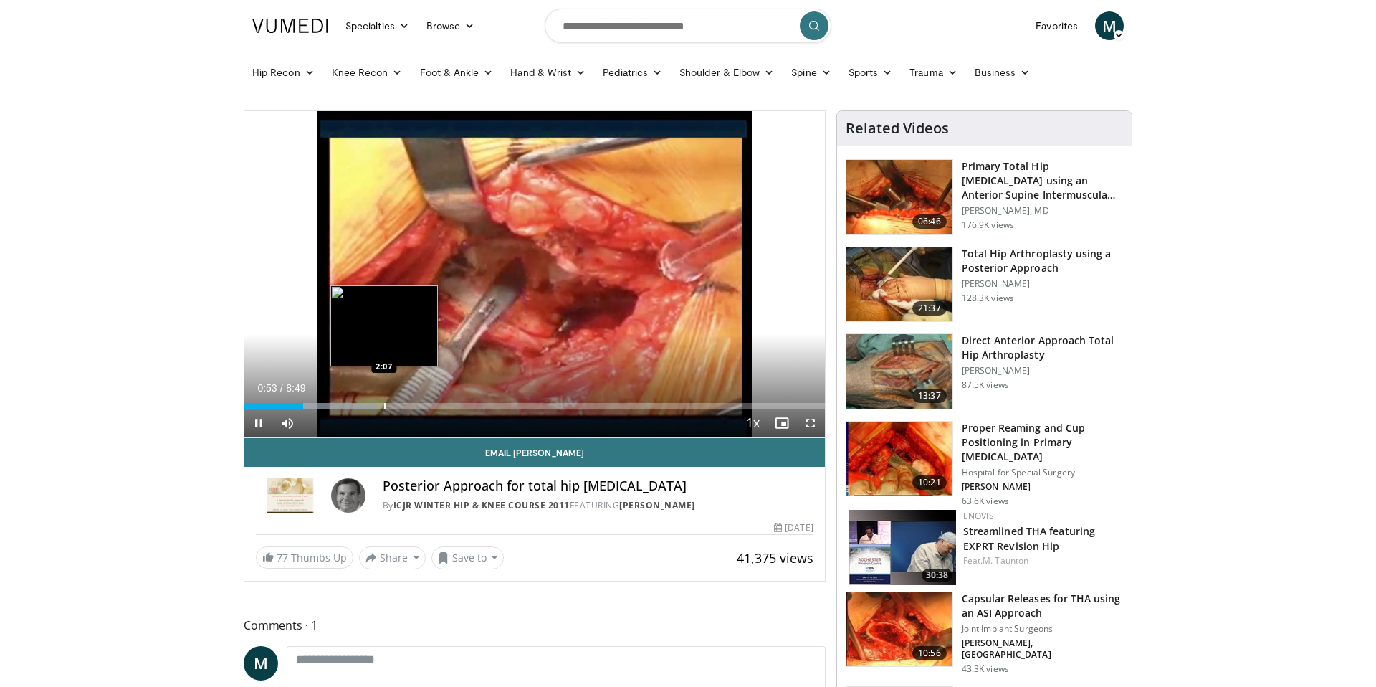
click at [384, 406] on div "Progress Bar" at bounding box center [384, 406] width 1 height 6
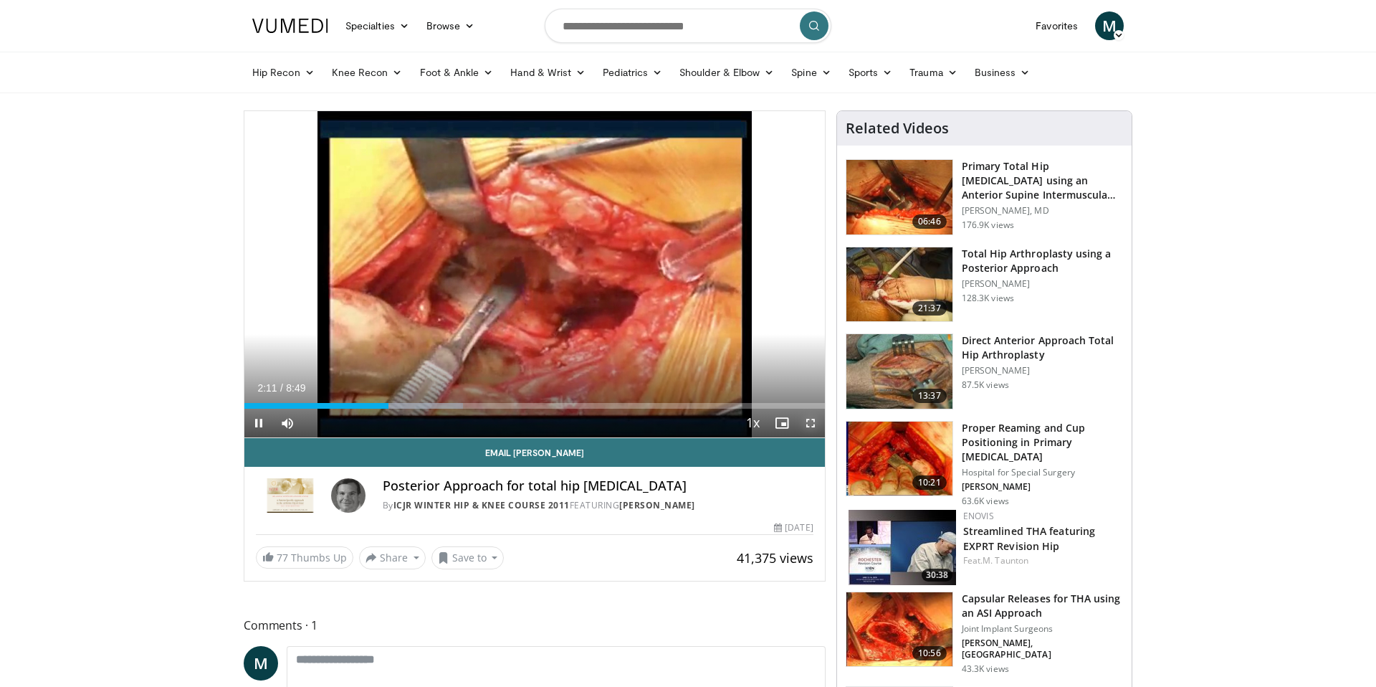
click at [813, 425] on span "Video Player" at bounding box center [810, 422] width 29 height 29
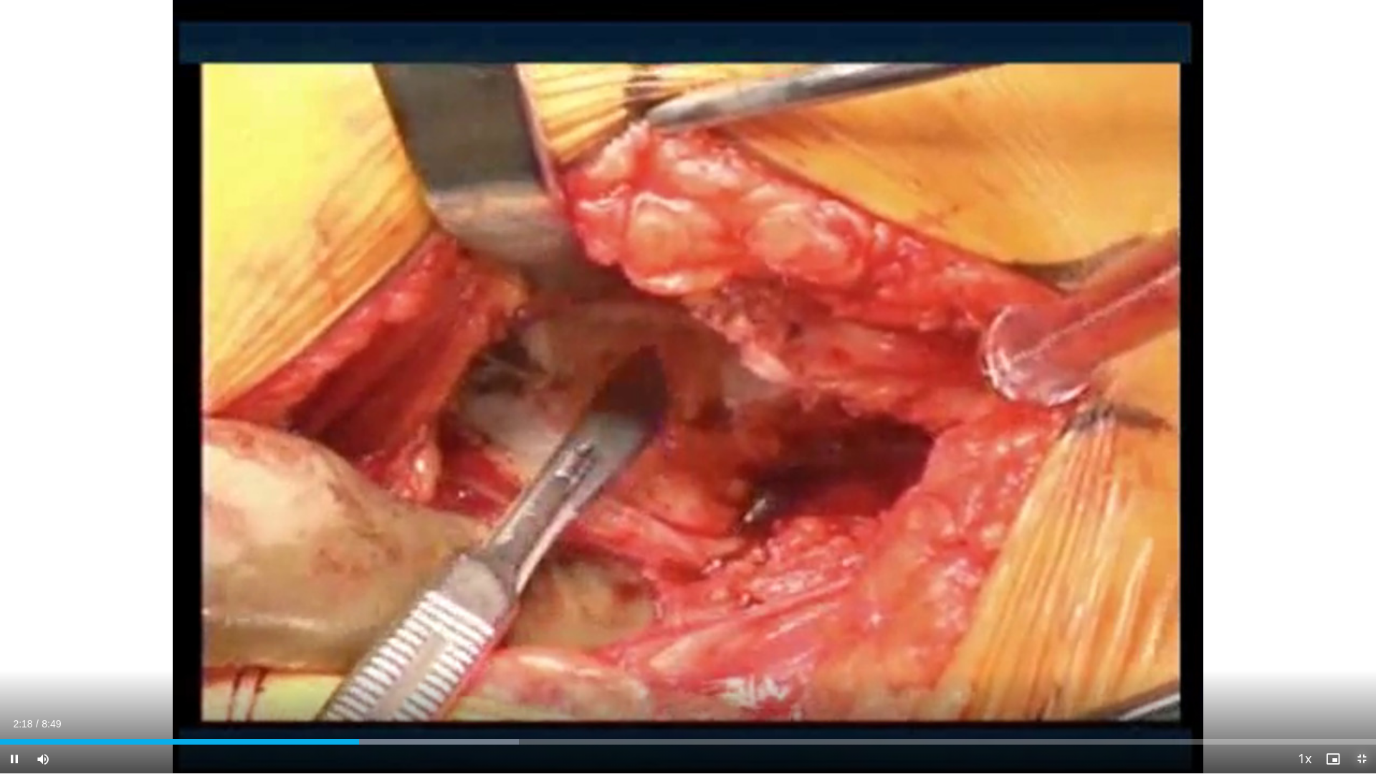
click at [1363, 686] on span "Video Player" at bounding box center [1361, 759] width 29 height 29
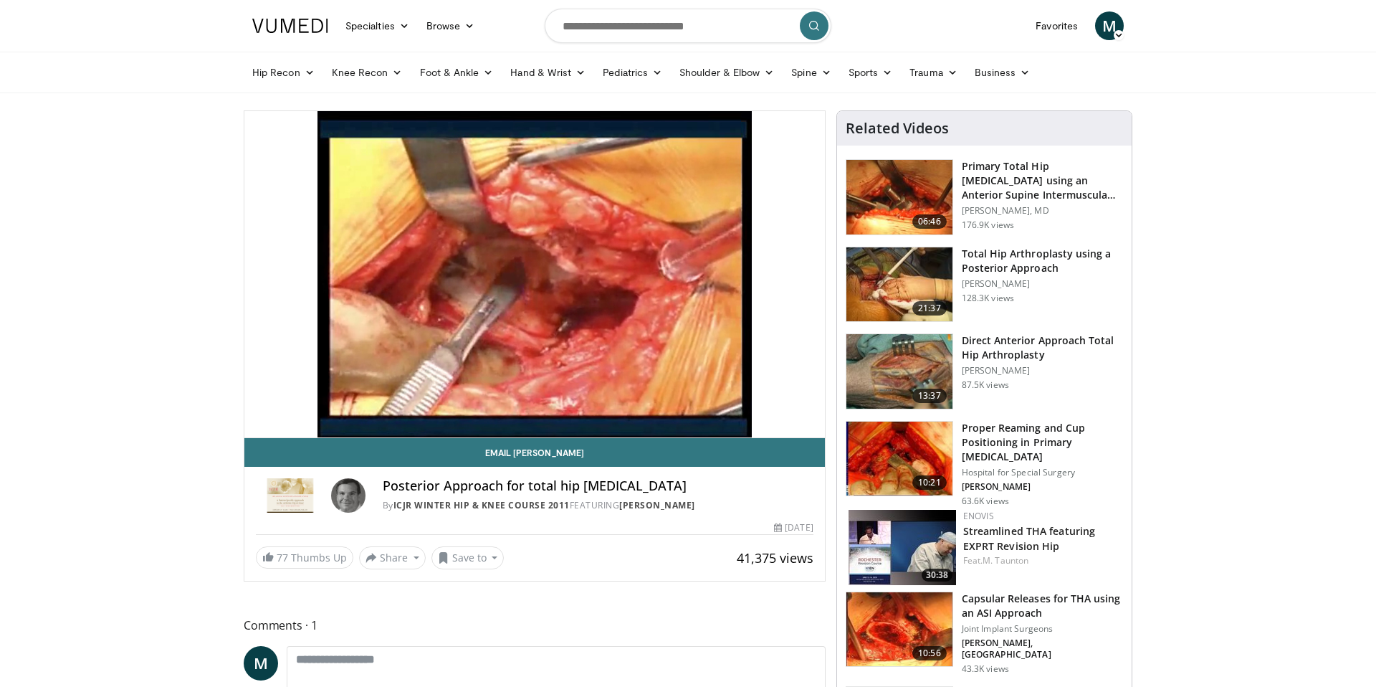
click at [1010, 258] on h3 "Total Hip Arthroplasty using a Posterior Approach" at bounding box center [1042, 261] width 161 height 29
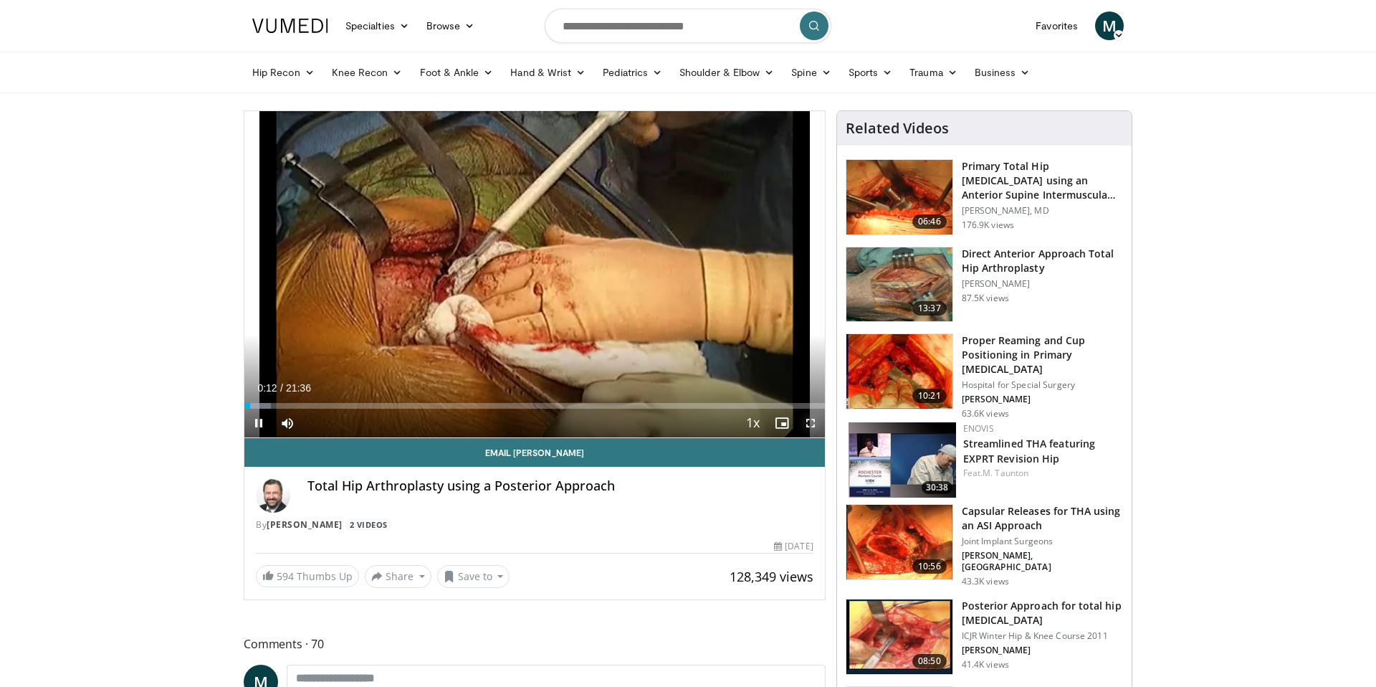
click at [808, 426] on span "Video Player" at bounding box center [810, 422] width 29 height 29
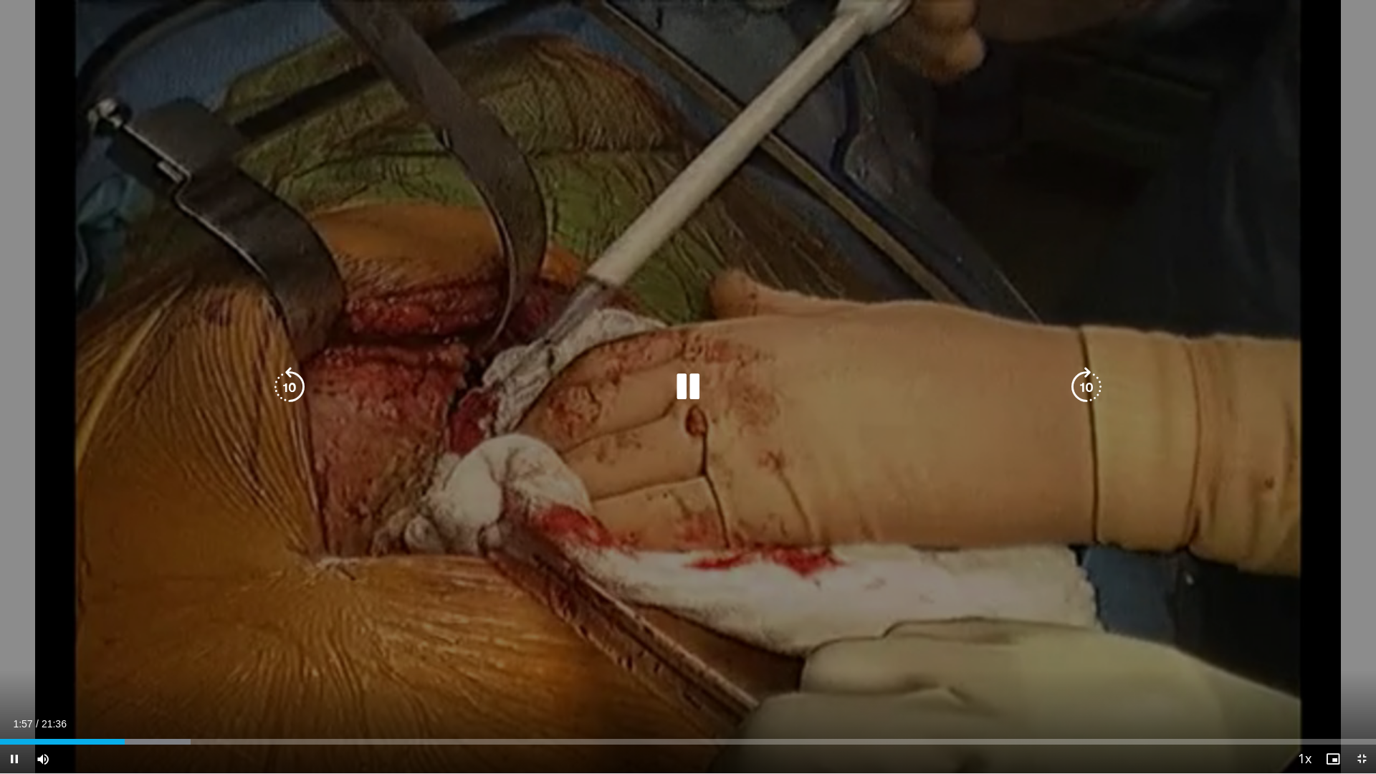
click at [679, 393] on icon "Video Player" at bounding box center [688, 387] width 40 height 40
click at [686, 378] on icon "Video Player" at bounding box center [688, 387] width 40 height 40
click at [697, 387] on icon "Video Player" at bounding box center [688, 387] width 40 height 40
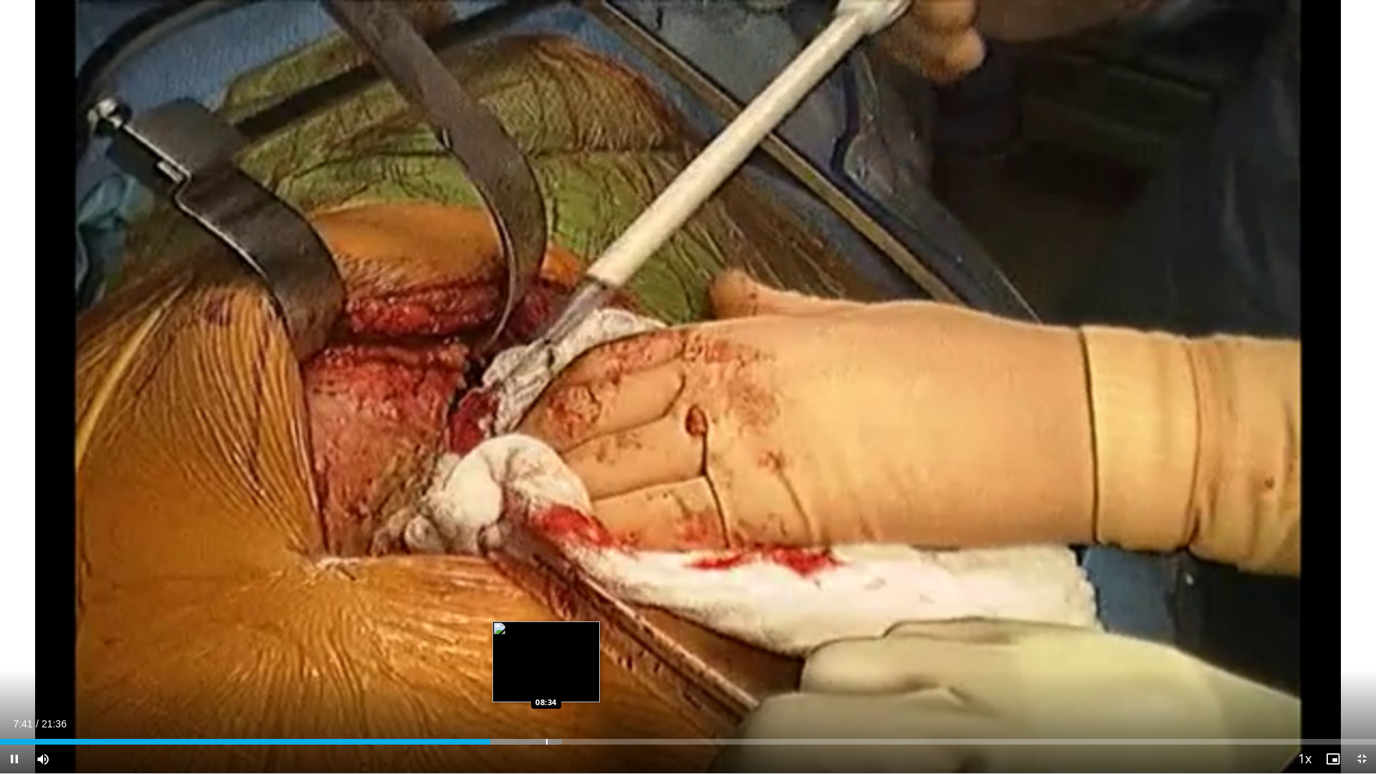
click at [546, 686] on div "Progress Bar" at bounding box center [546, 742] width 1 height 6
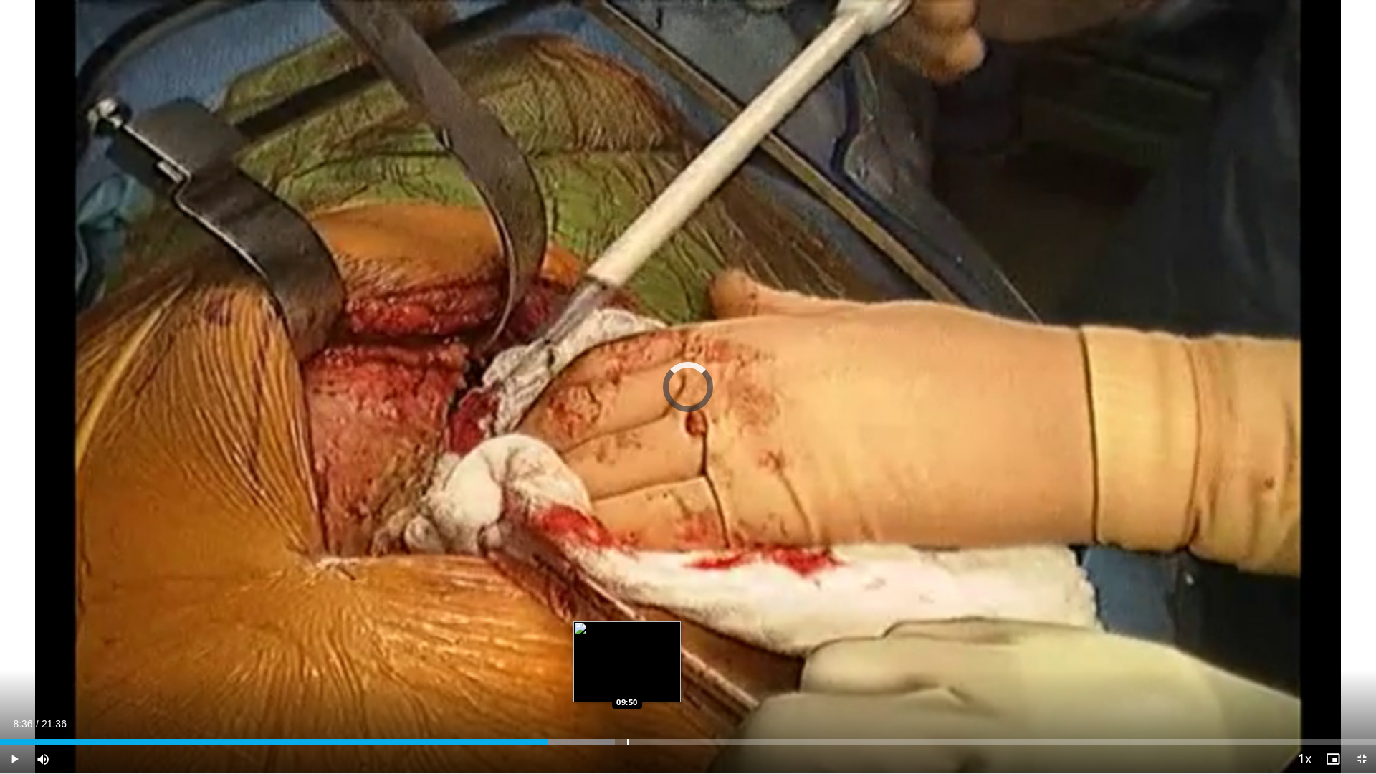
click at [627, 686] on div "Progress Bar" at bounding box center [627, 742] width 1 height 6
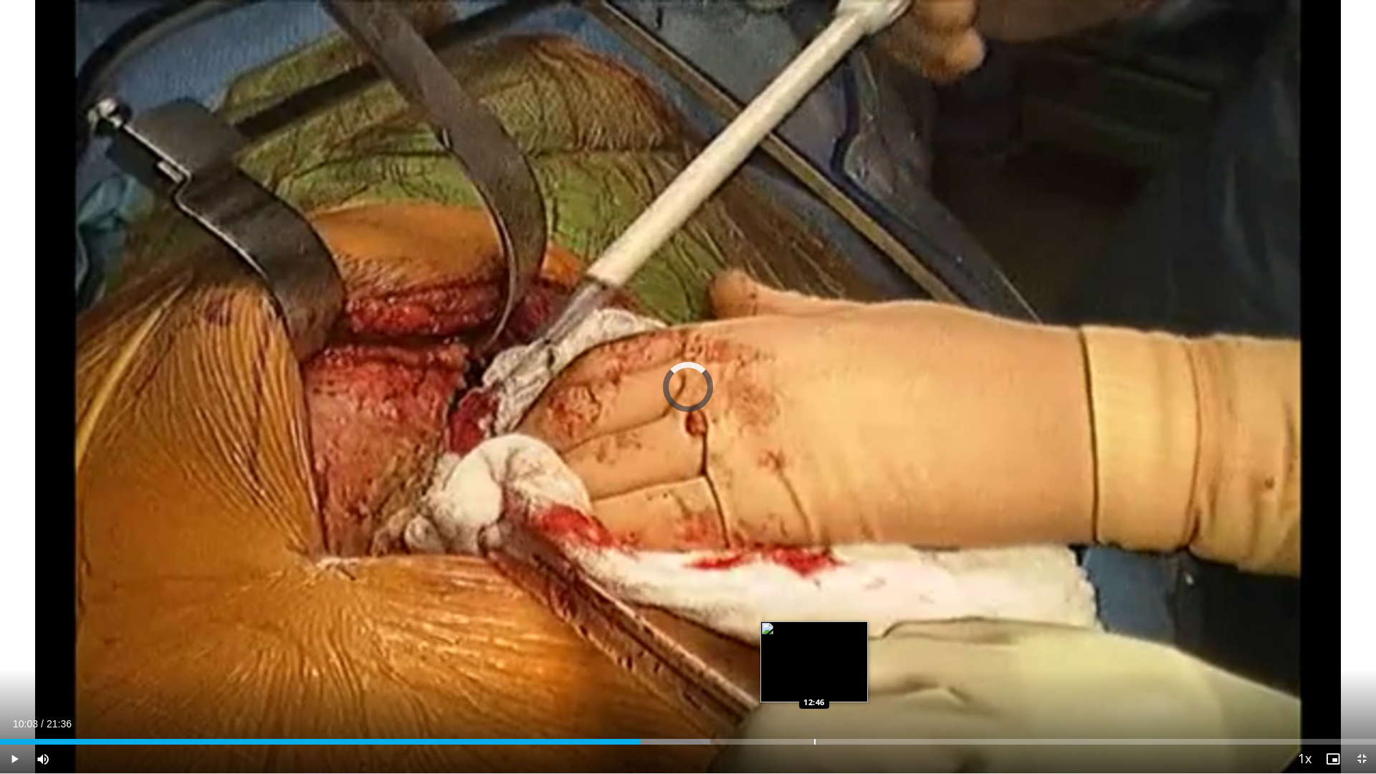
click at [814, 686] on div "Progress Bar" at bounding box center [814, 742] width 1 height 6
